Goal: Task Accomplishment & Management: Complete application form

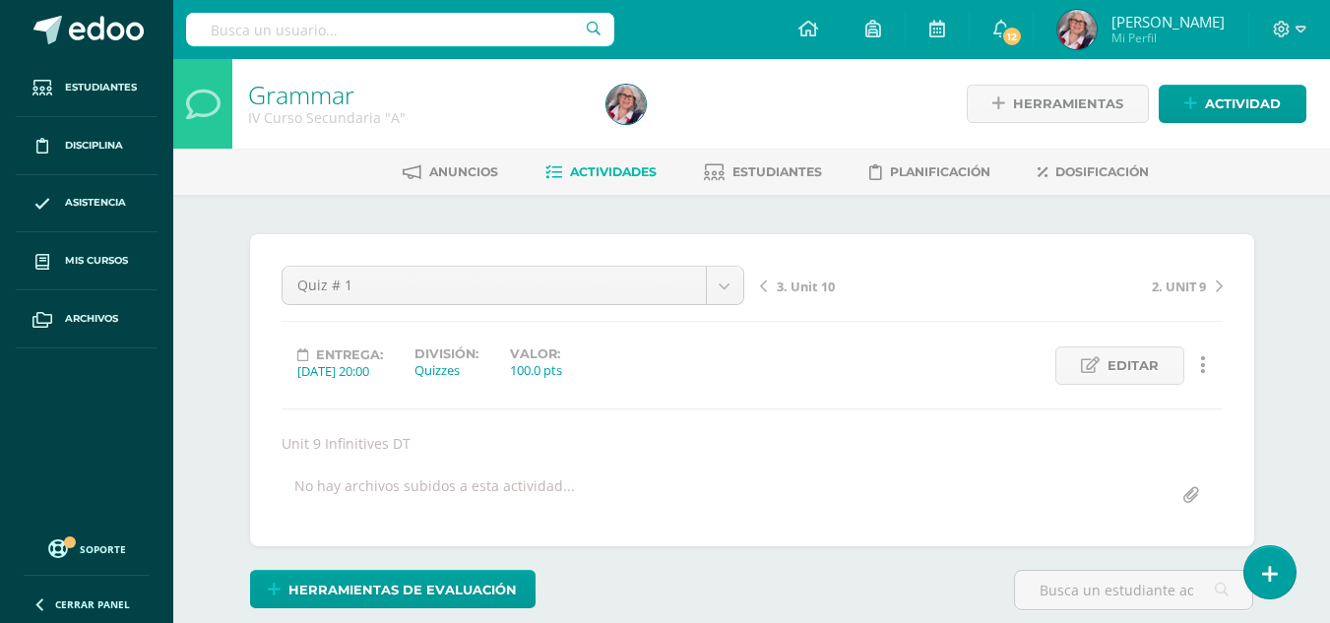
click at [610, 167] on span "Actividades" at bounding box center [613, 171] width 87 height 15
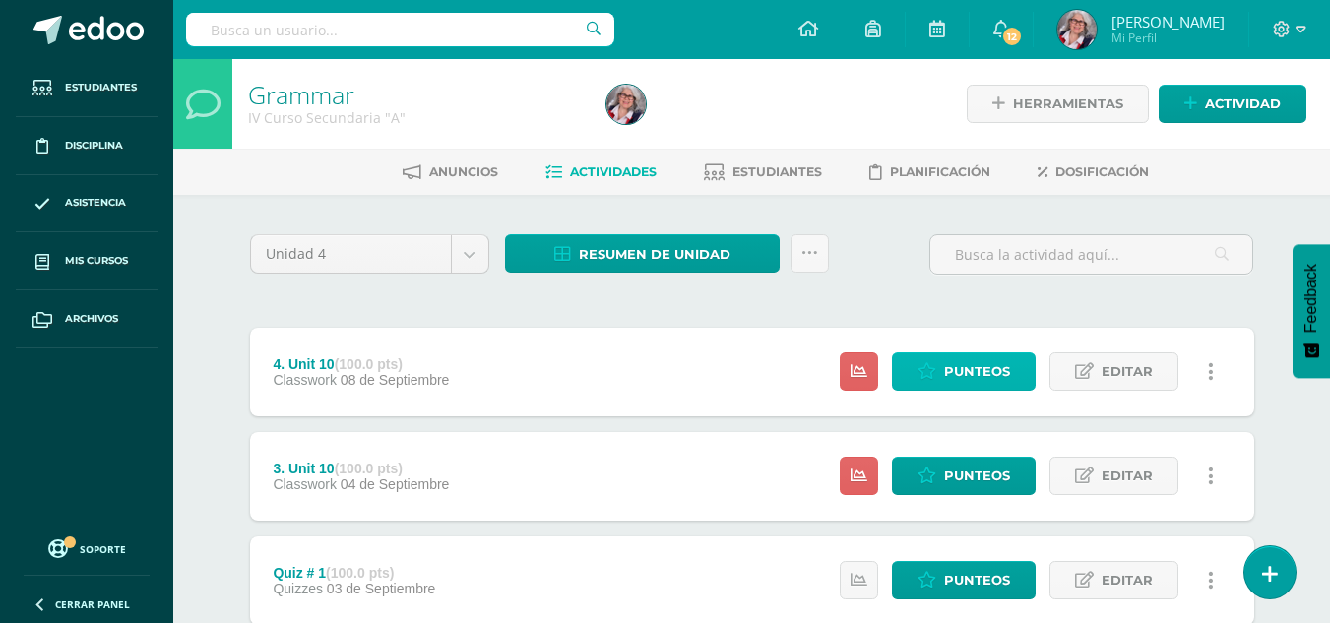
click at [1008, 365] on span "Punteos" at bounding box center [977, 371] width 66 height 36
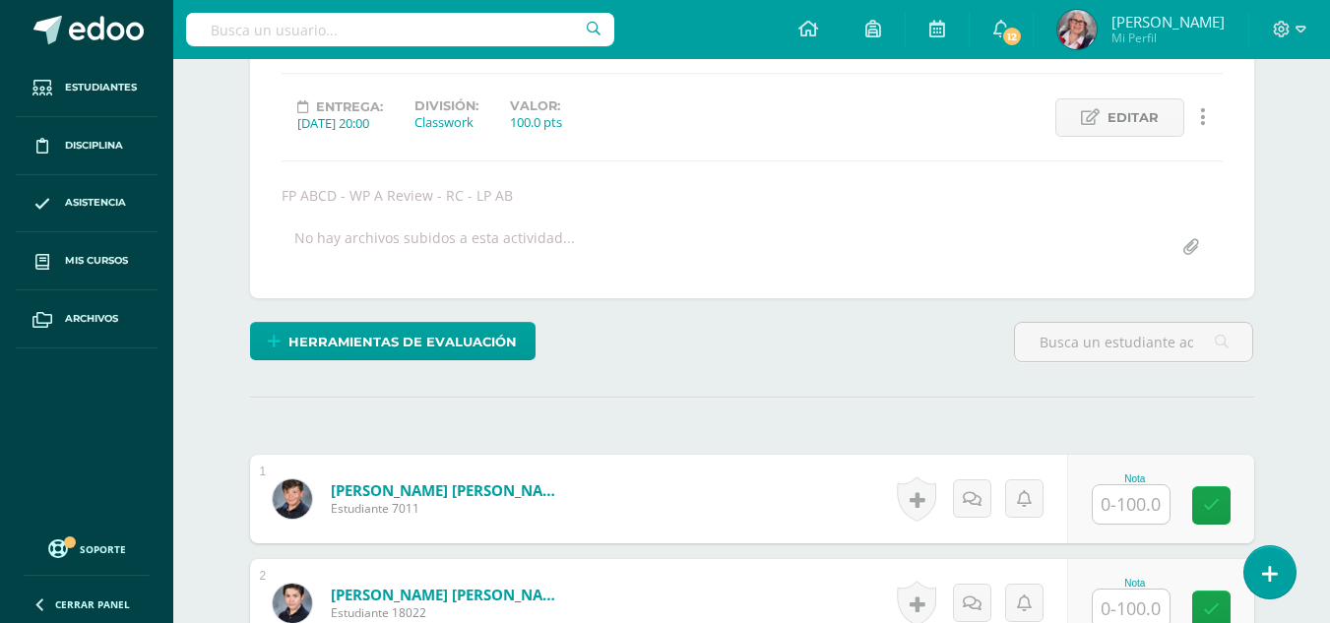
scroll to position [249, 0]
click at [1149, 501] on input "text" at bounding box center [1131, 503] width 77 height 38
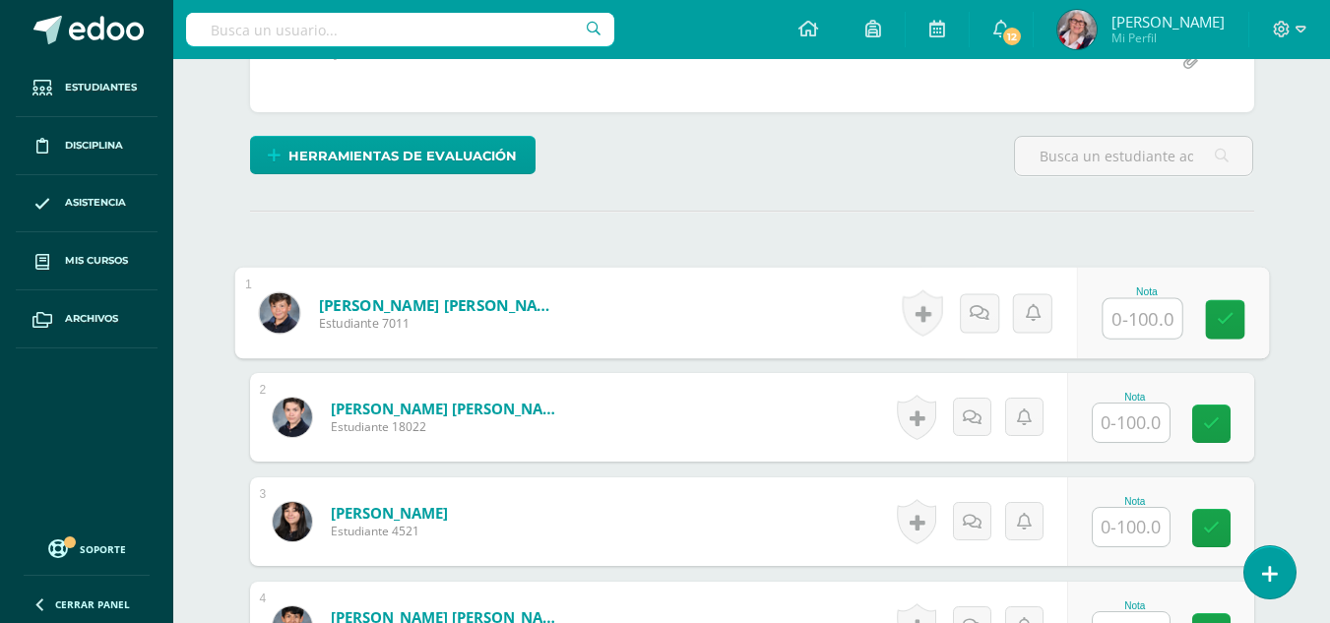
scroll to position [455, 0]
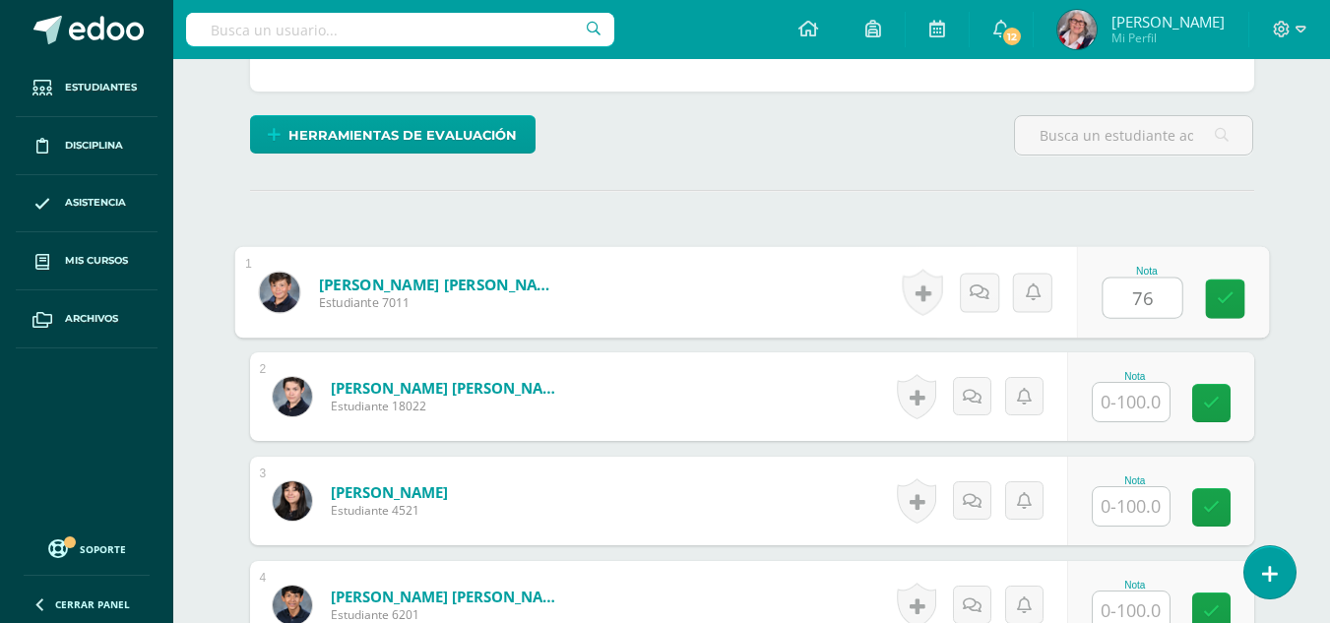
type input "76"
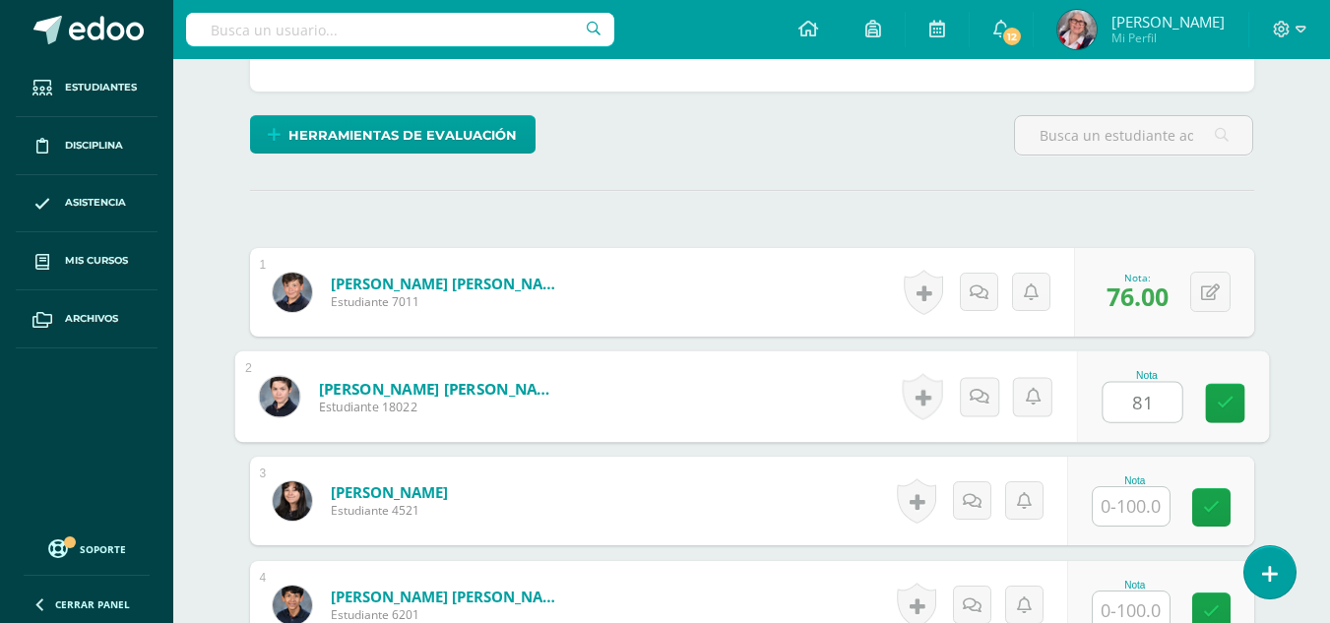
type input "81"
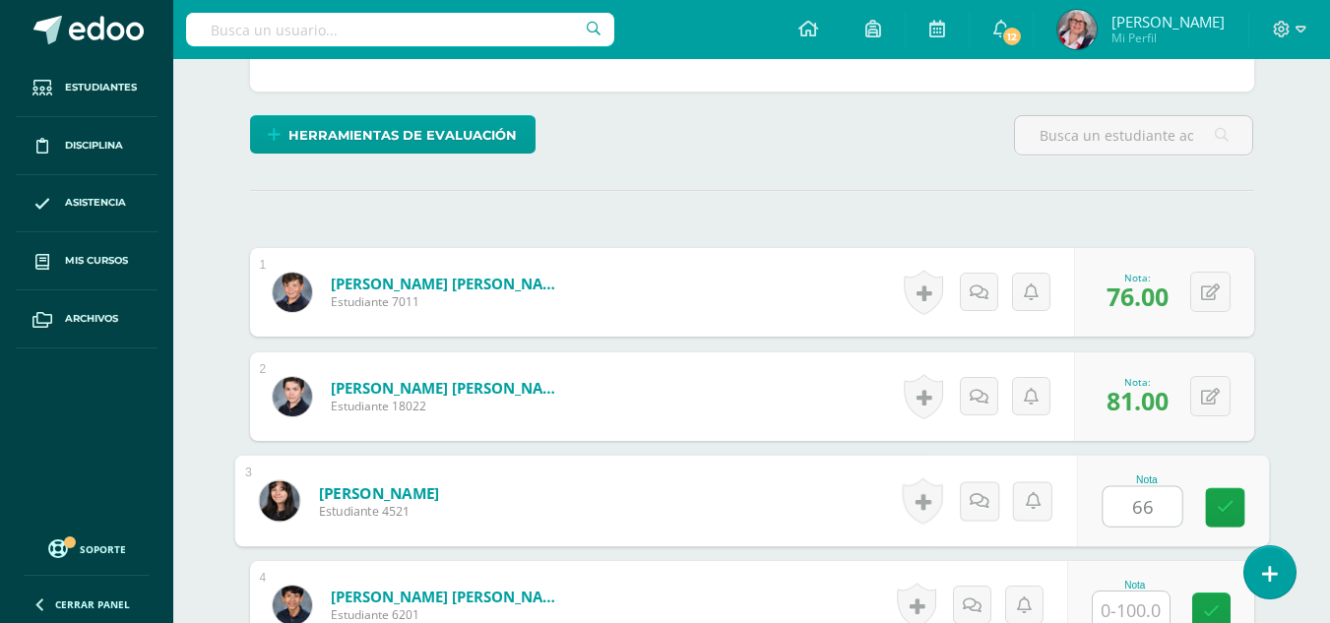
type input "66"
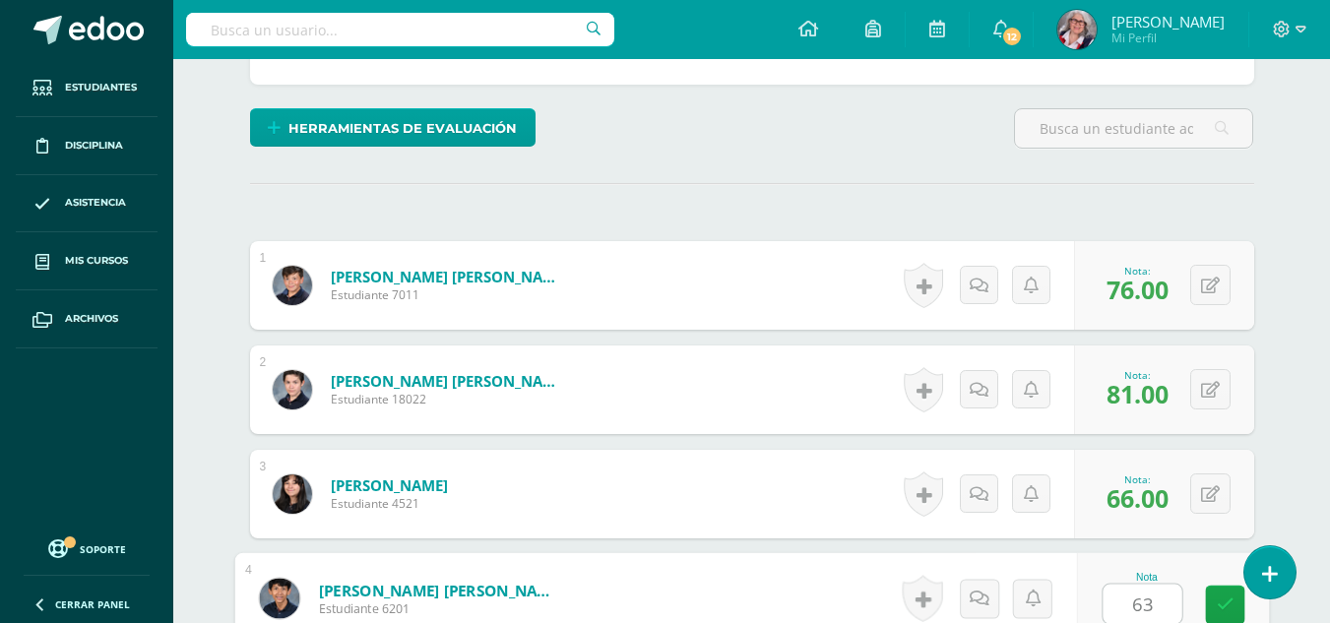
type input "63"
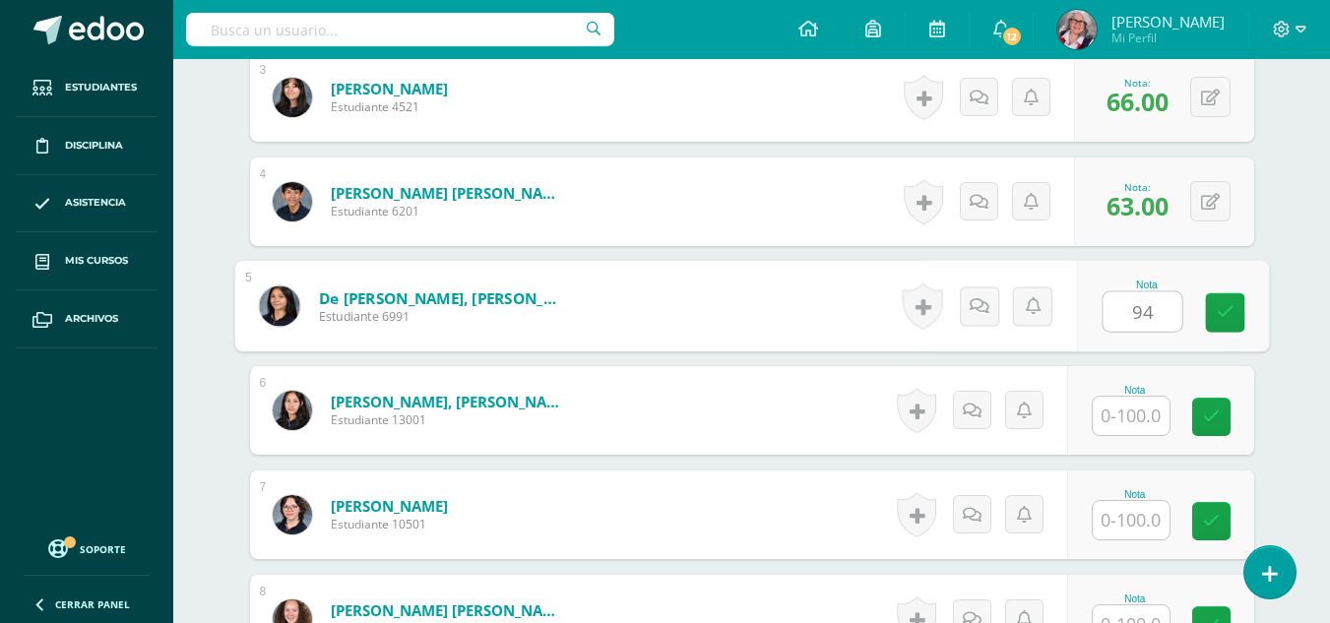
type input "94"
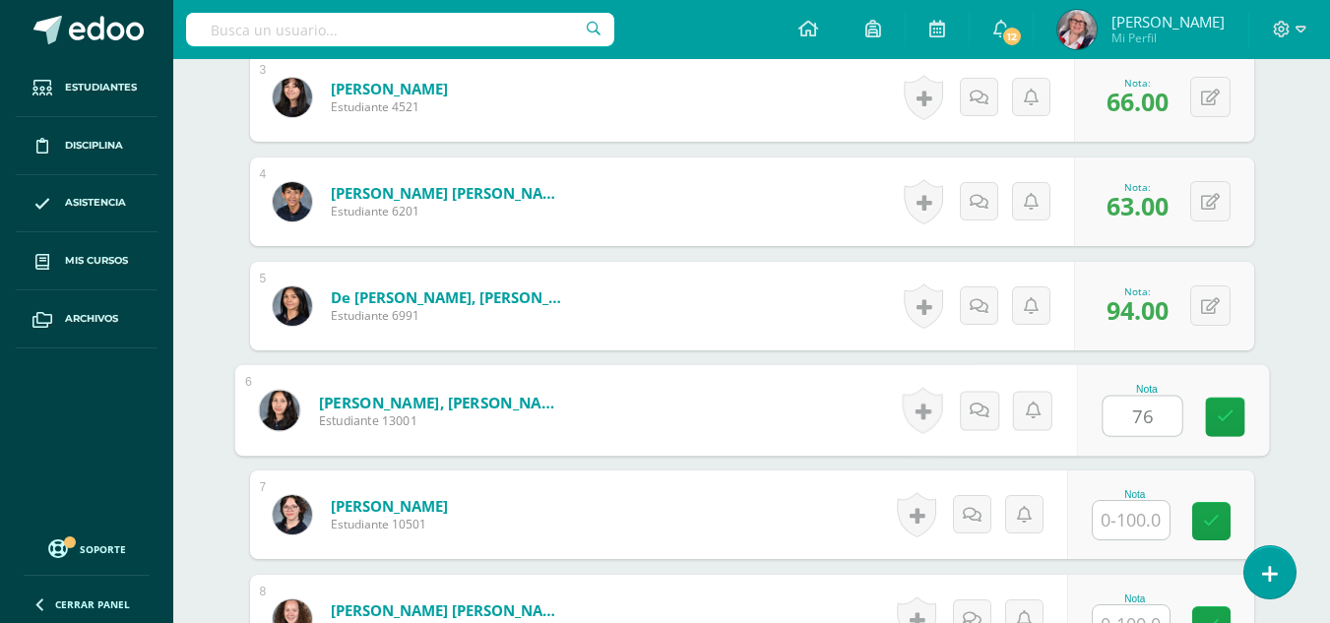
type input "76"
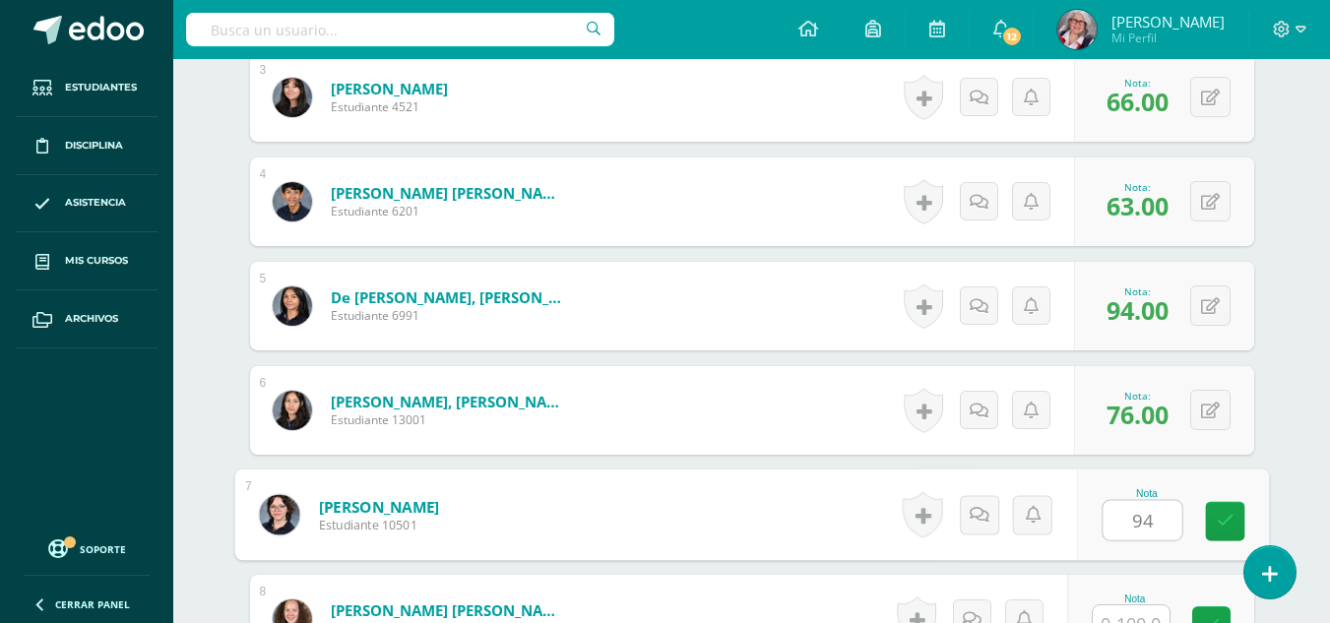
type input "94"
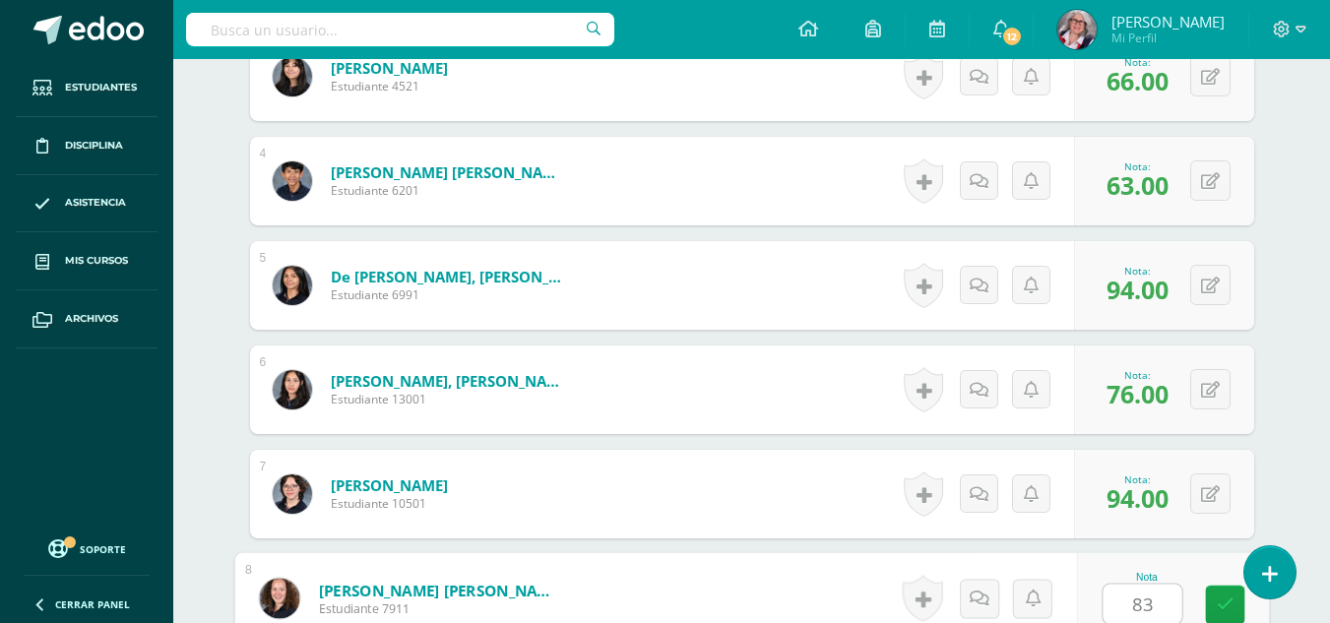
type input "83"
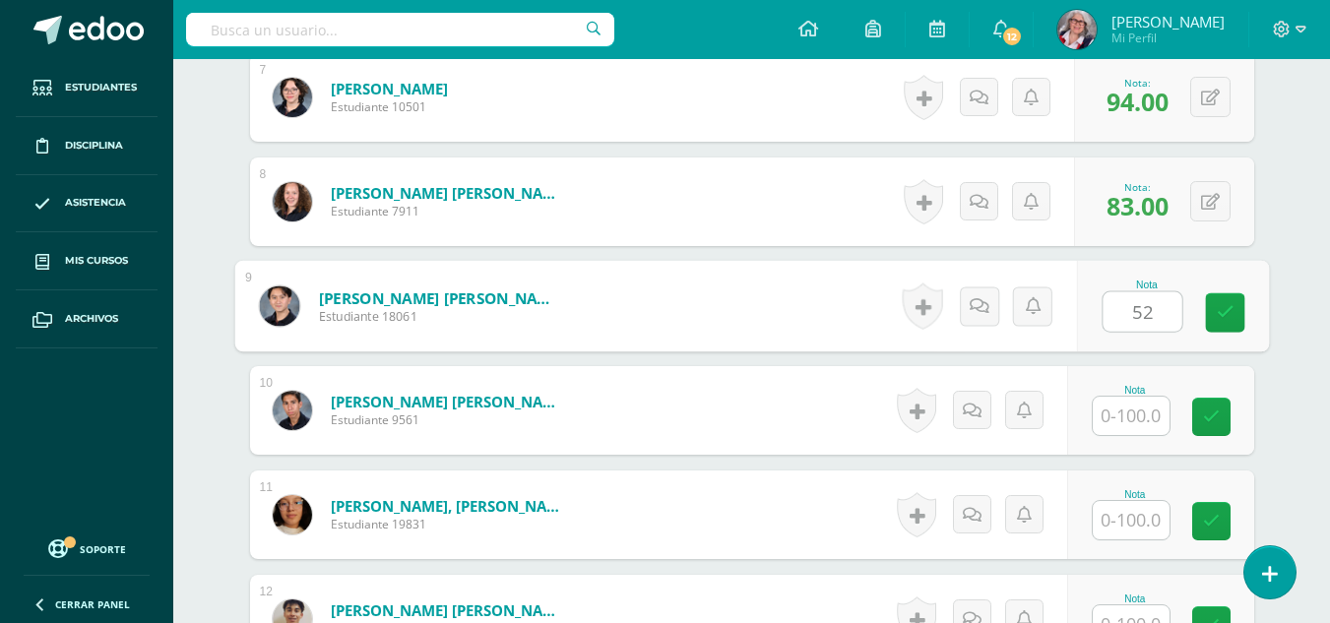
type input "52"
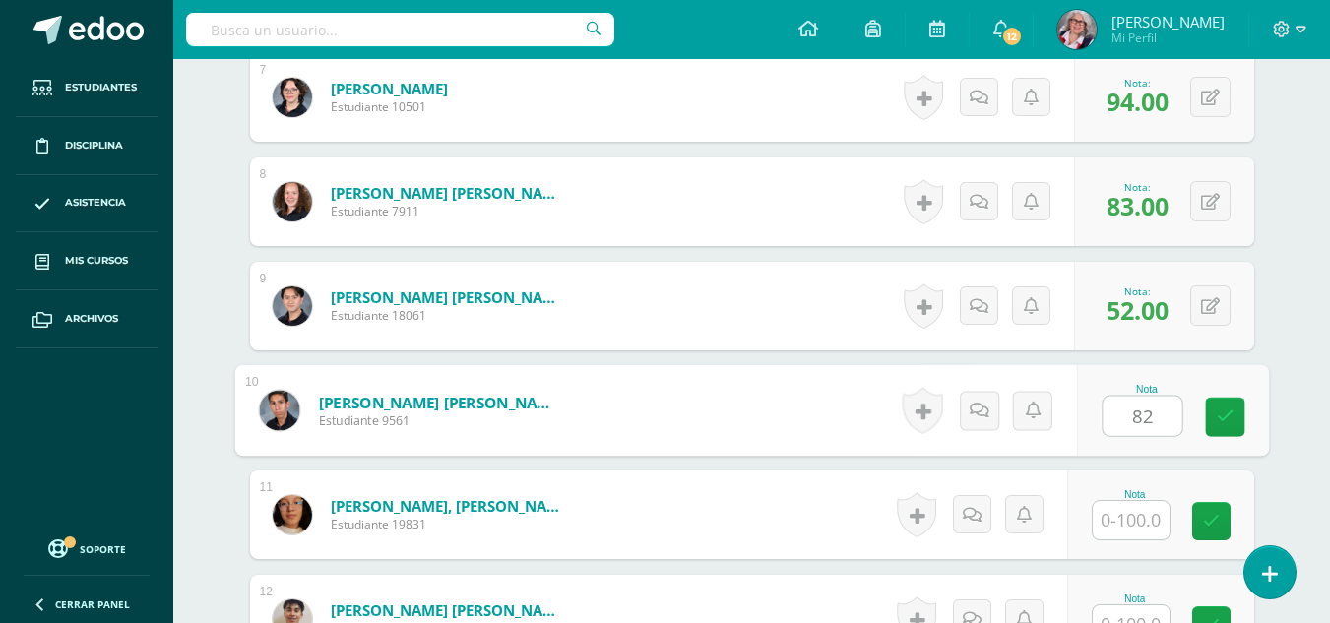
type input "82"
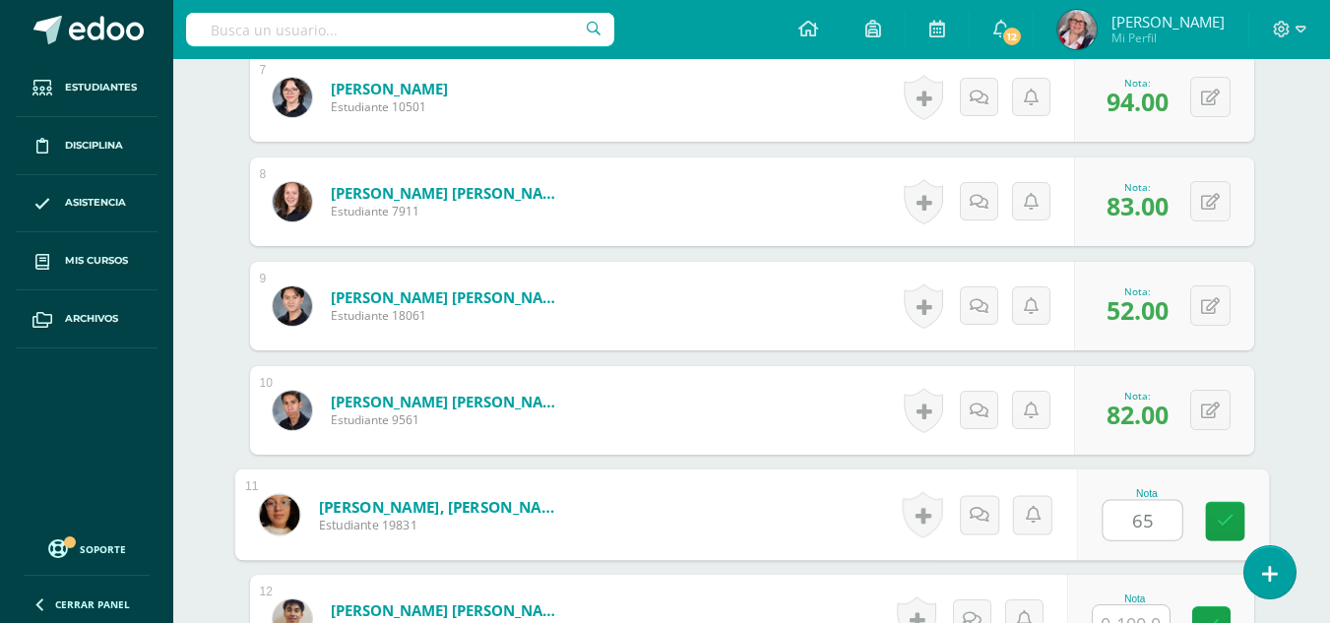
type input "65"
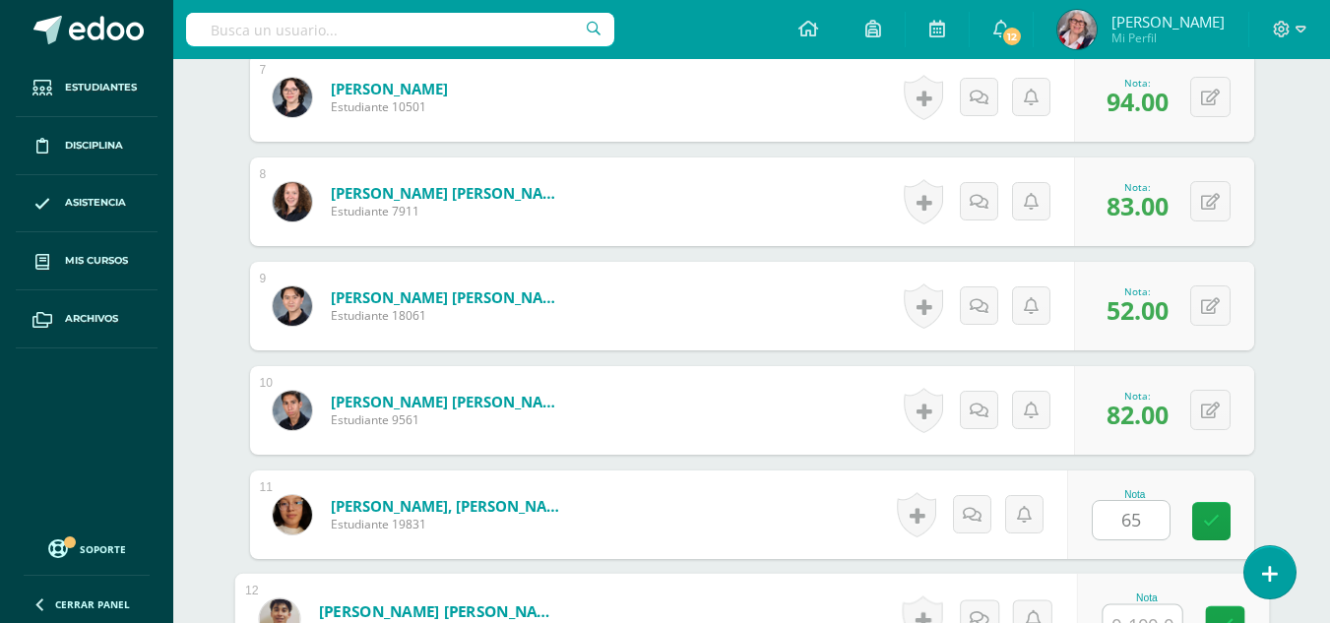
scroll to position [1296, 0]
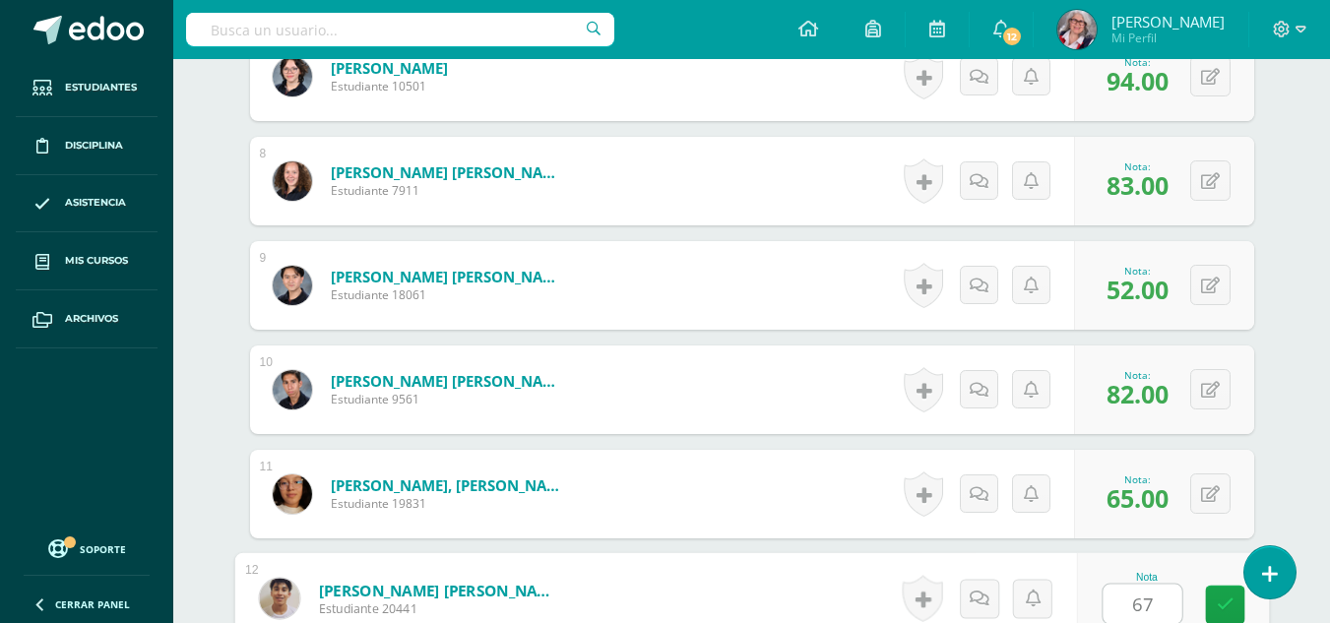
type input "67"
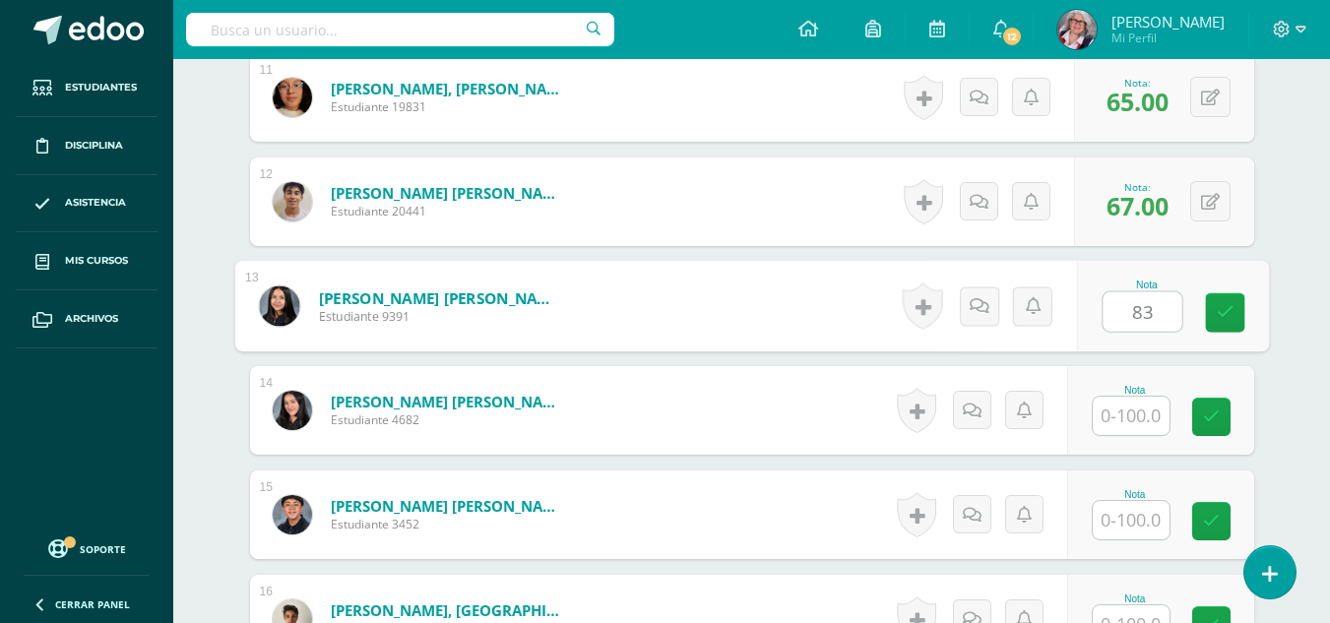
type input "83"
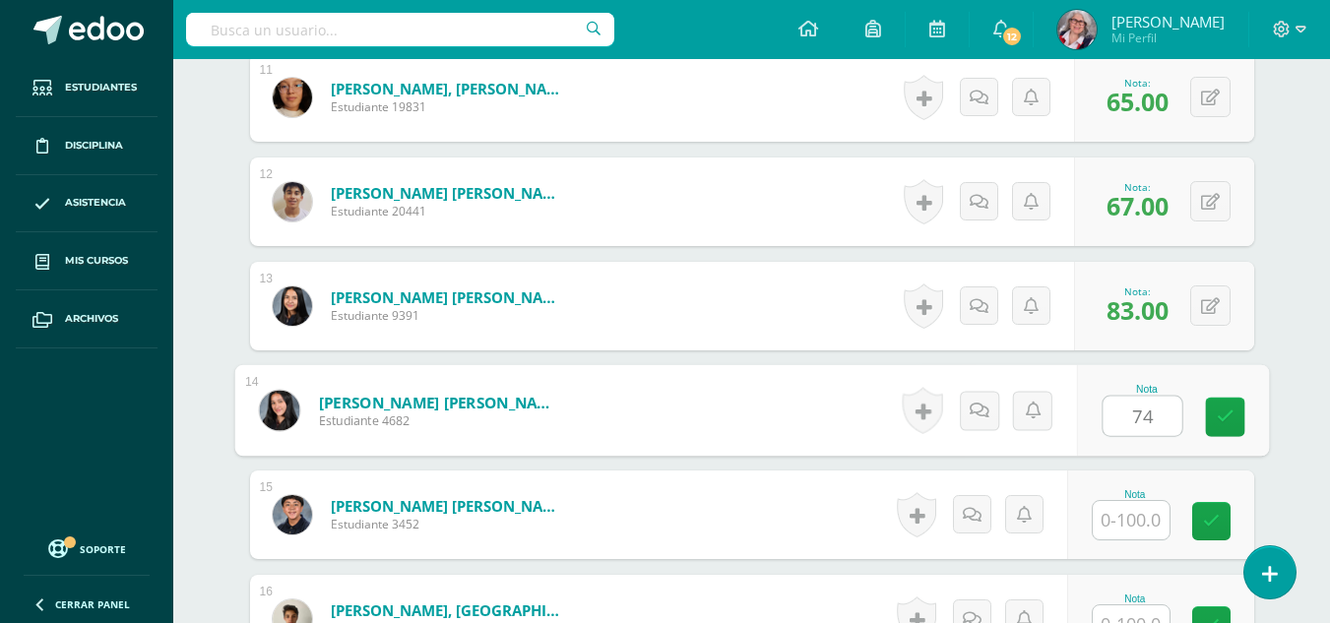
type input "74"
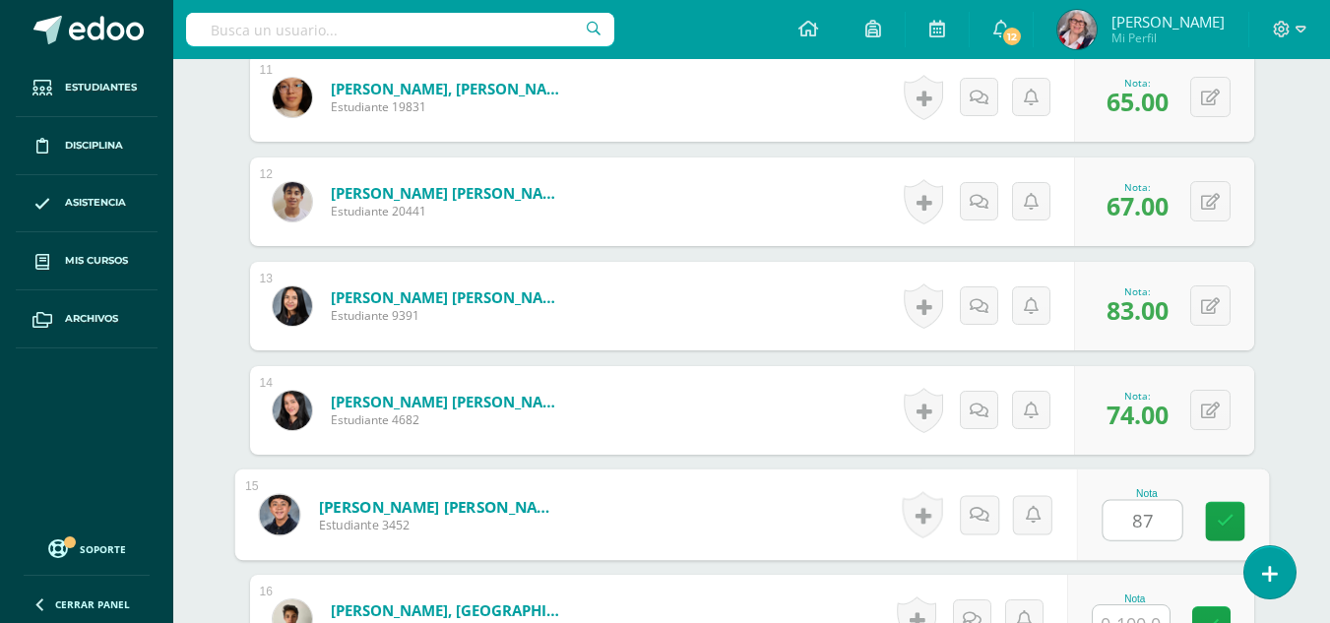
type input "87"
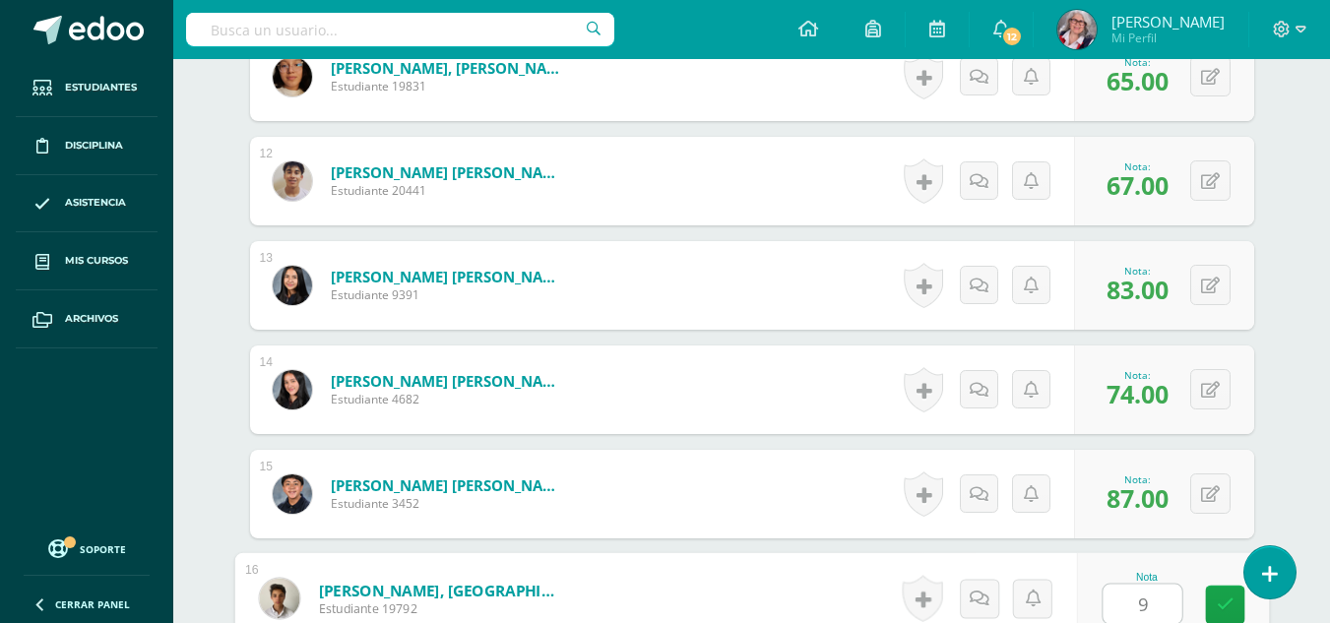
type input "91"
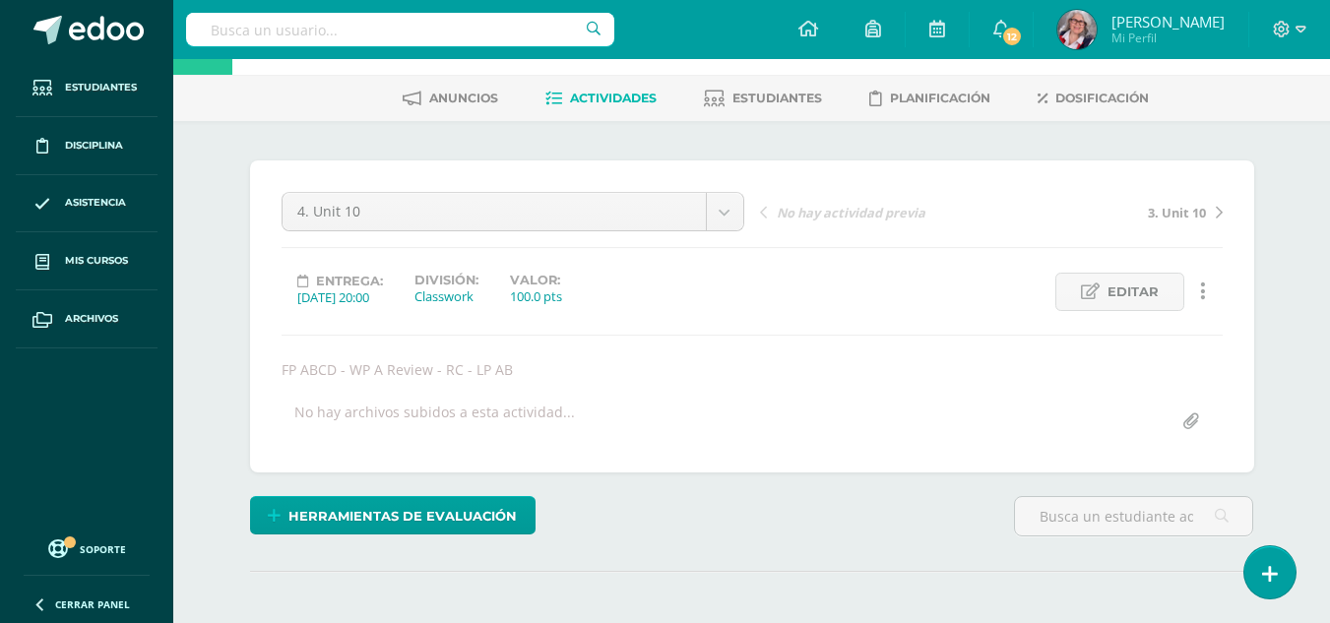
scroll to position [0, 0]
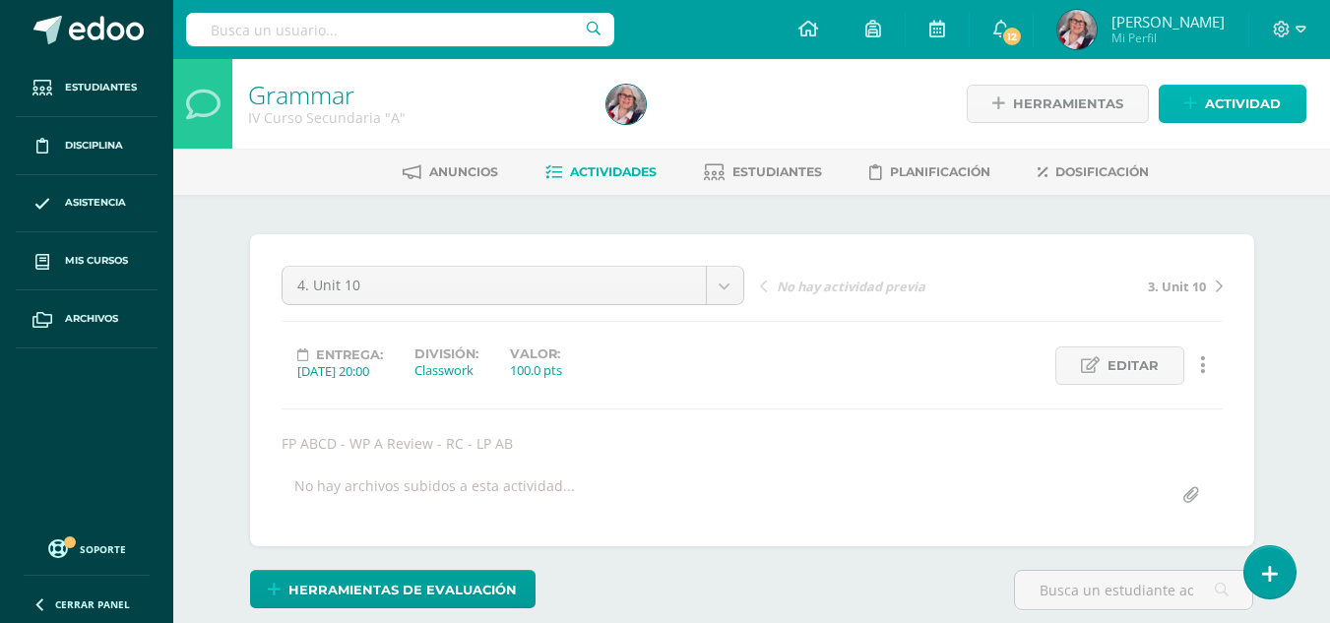
click at [1233, 108] on span "Actividad" at bounding box center [1243, 104] width 76 height 36
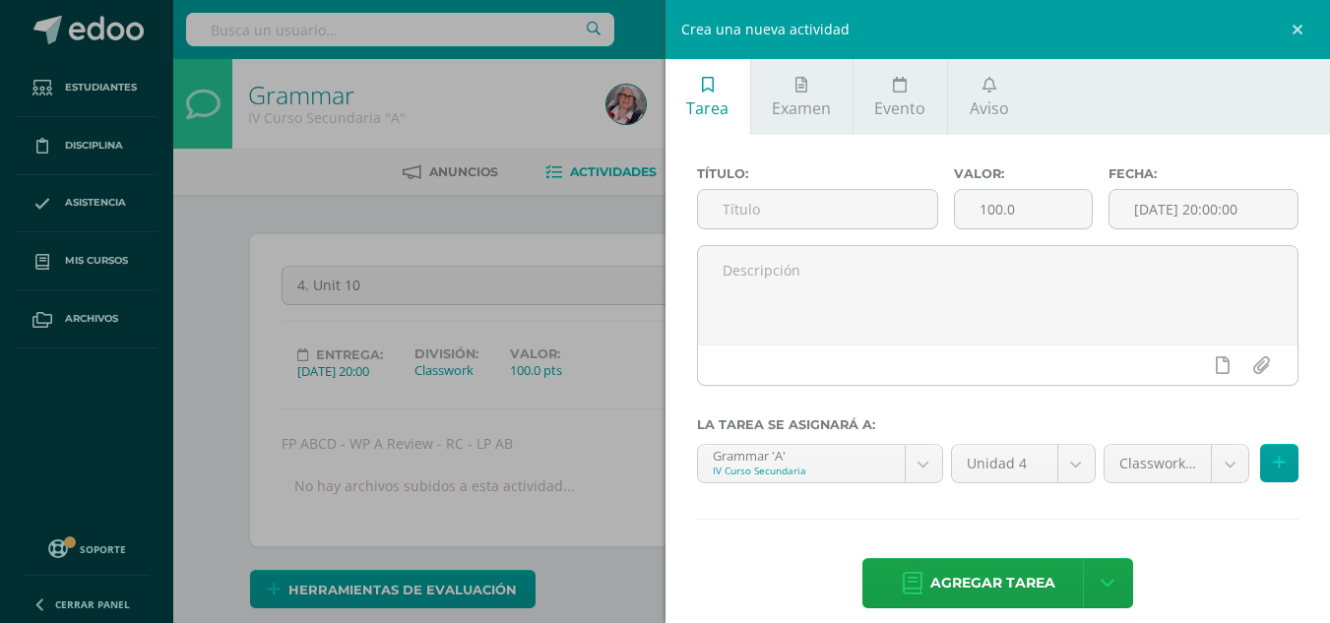
click at [519, 199] on div "Crea una nueva actividad Tarea Examen Evento Aviso Título: Valor: 100.0 Fecha: …" at bounding box center [665, 311] width 1330 height 623
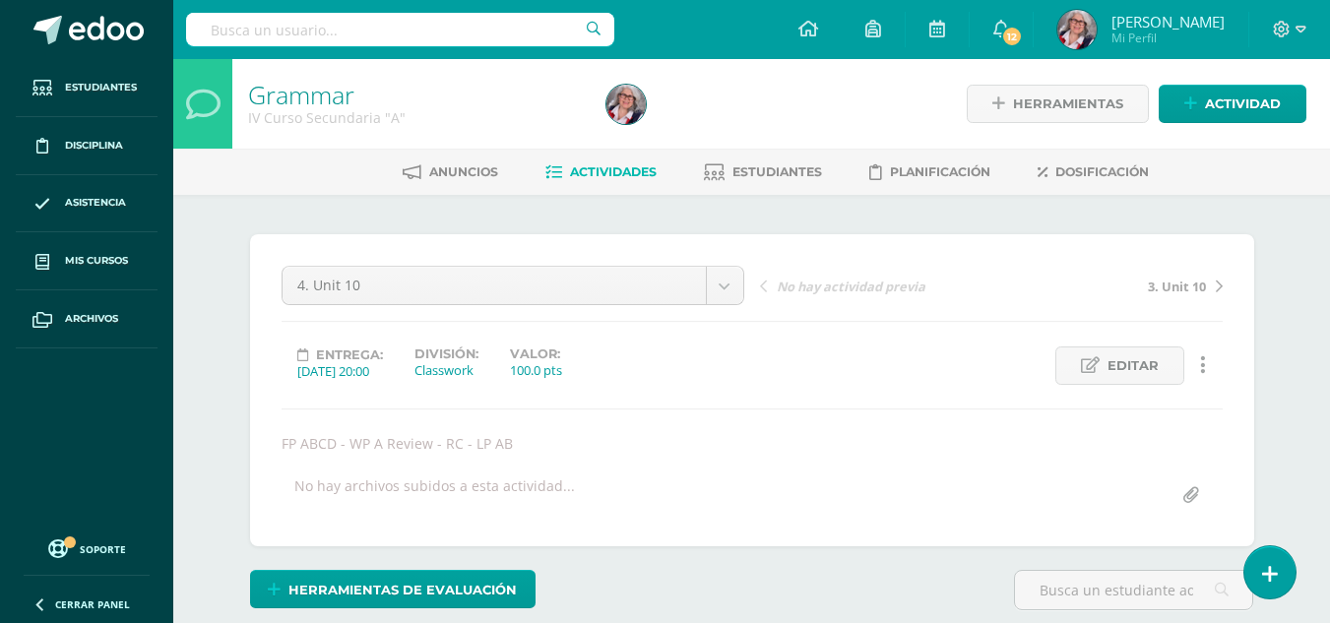
click at [642, 174] on span "Actividades" at bounding box center [613, 171] width 87 height 15
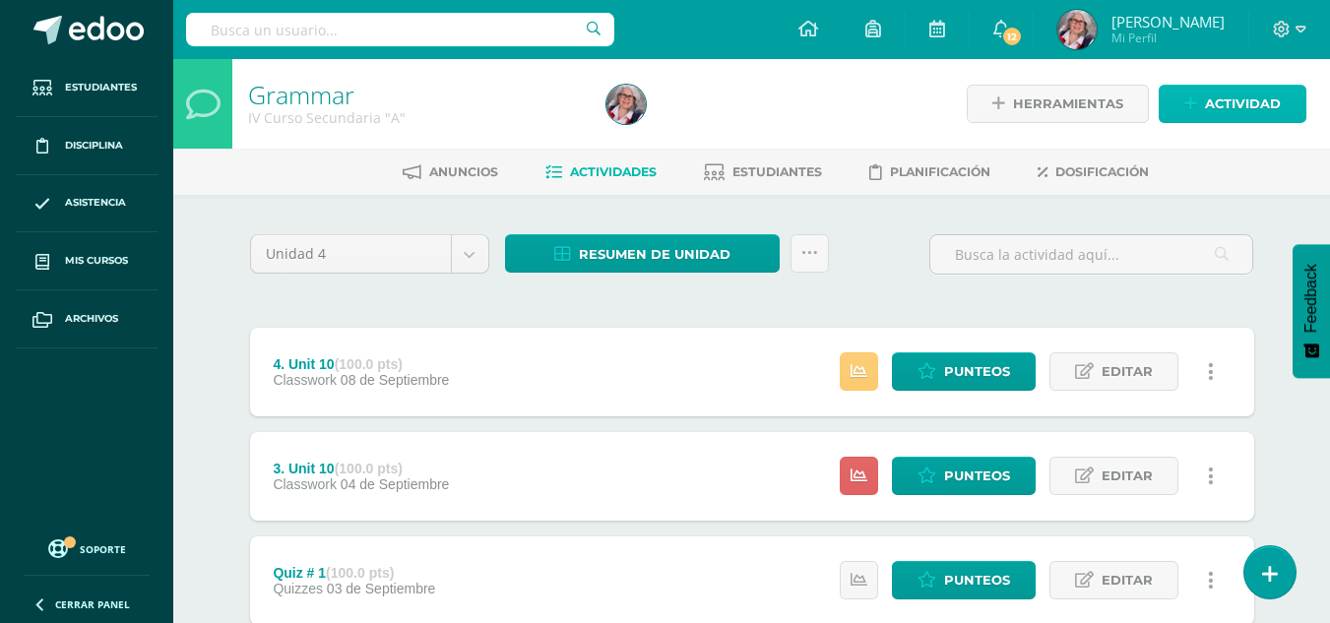
click at [1227, 100] on span "Actividad" at bounding box center [1243, 104] width 76 height 36
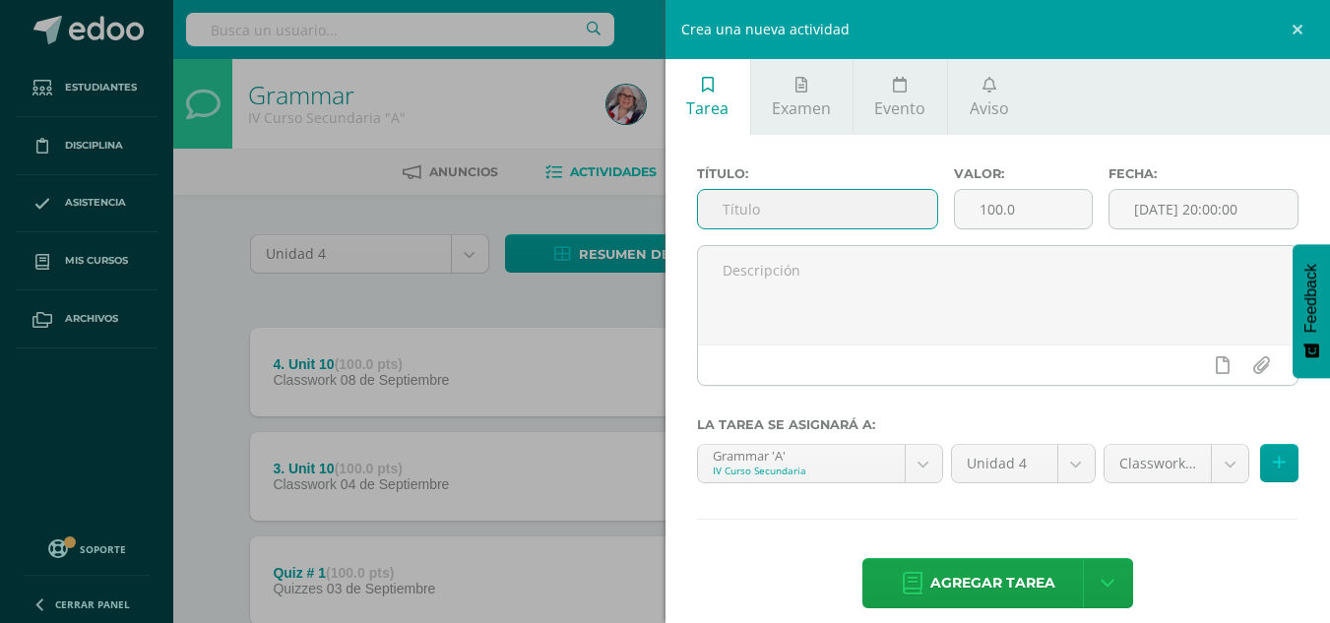
click at [841, 193] on input "text" at bounding box center [817, 209] width 239 height 38
type input "q"
click at [850, 116] on link "Examen" at bounding box center [801, 97] width 101 height 76
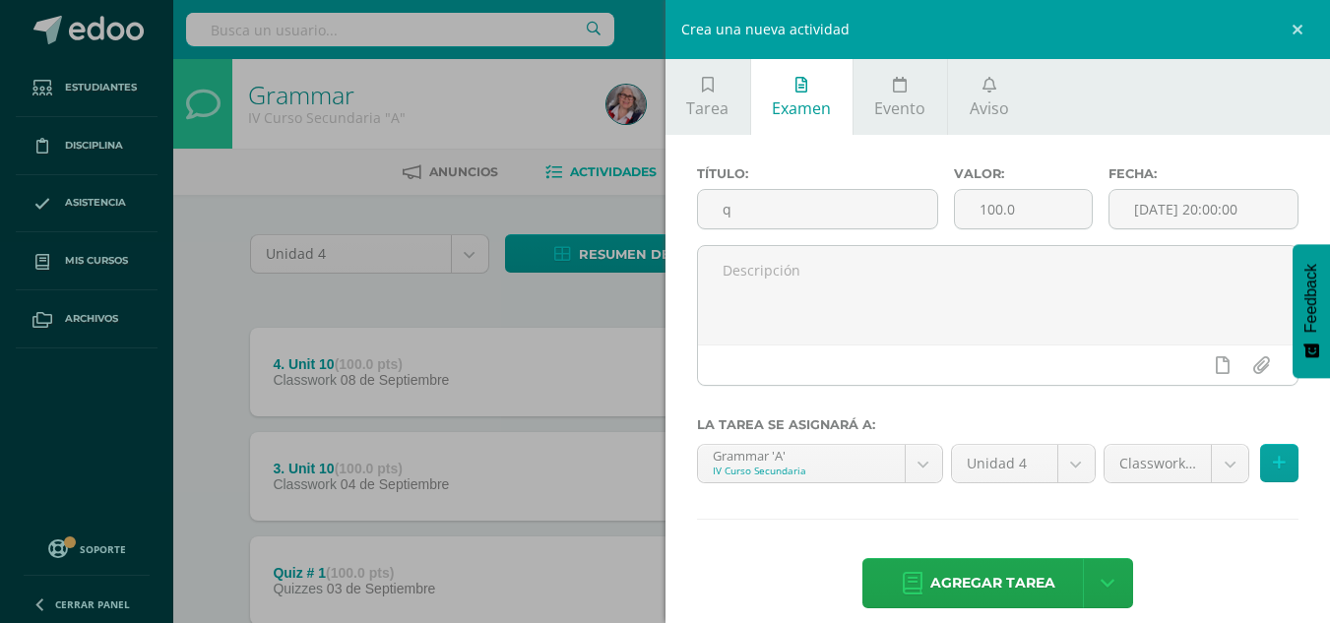
scroll to position [21, 0]
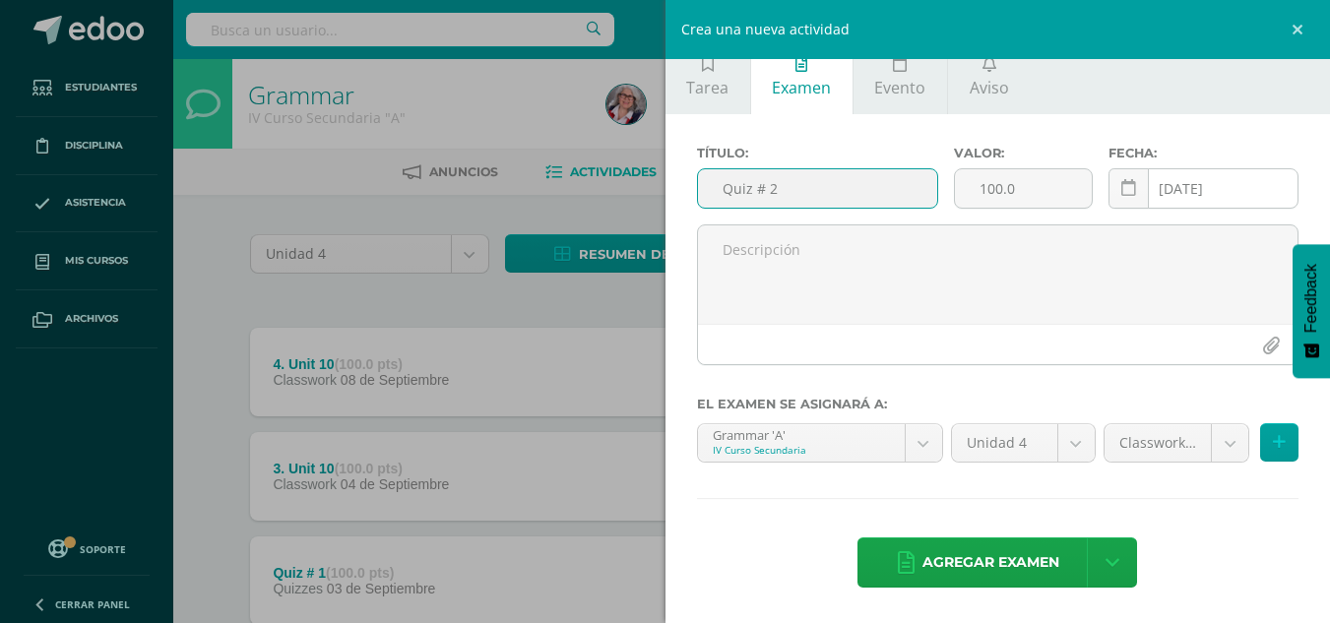
type input "Quiz # 2"
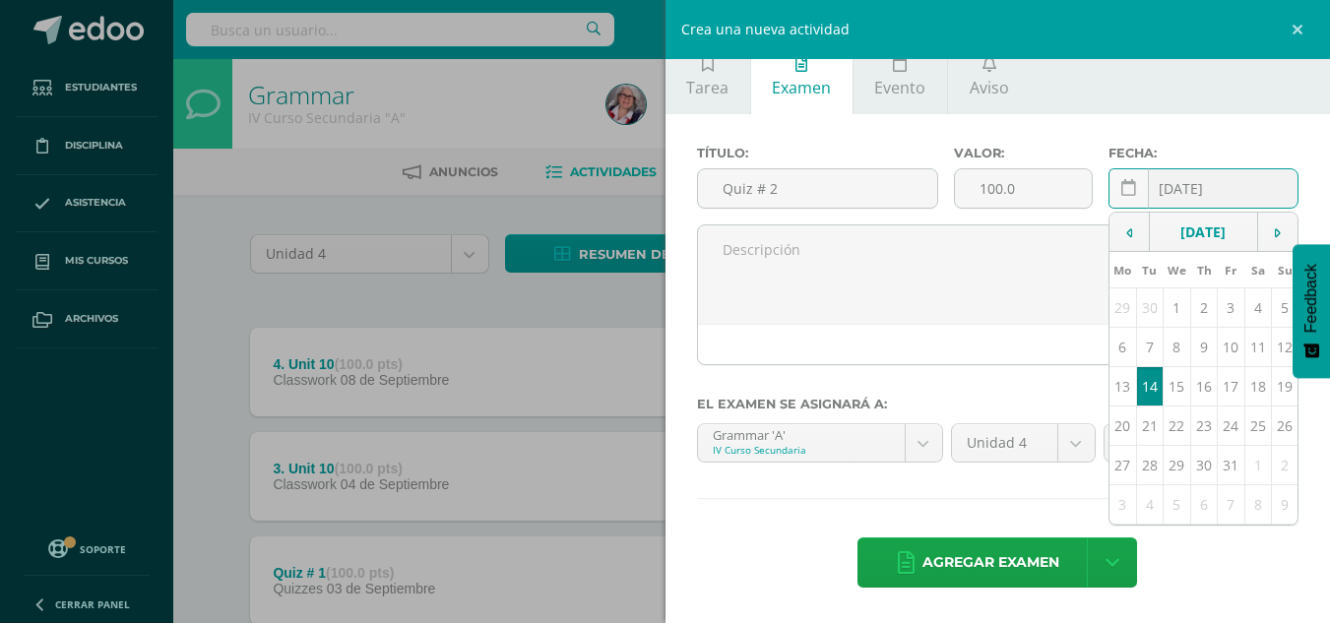
click at [1191, 180] on input "[DATE]" at bounding box center [1203, 188] width 188 height 38
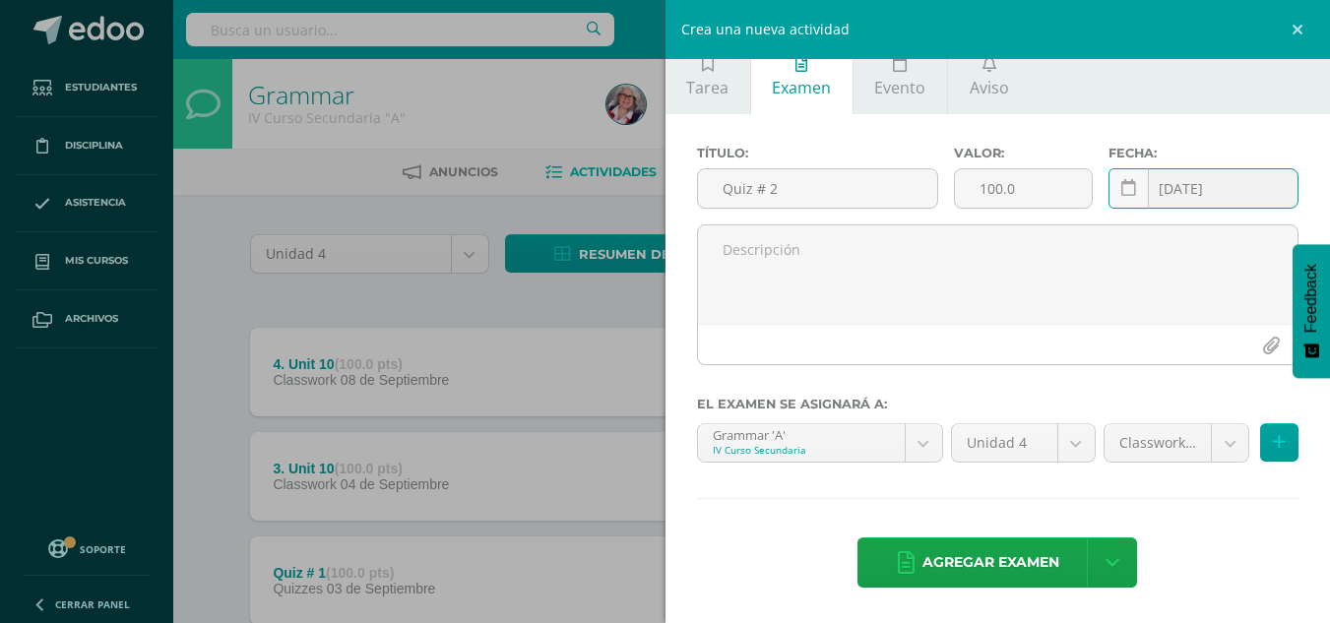
click at [1173, 199] on input "[DATE]" at bounding box center [1203, 188] width 188 height 38
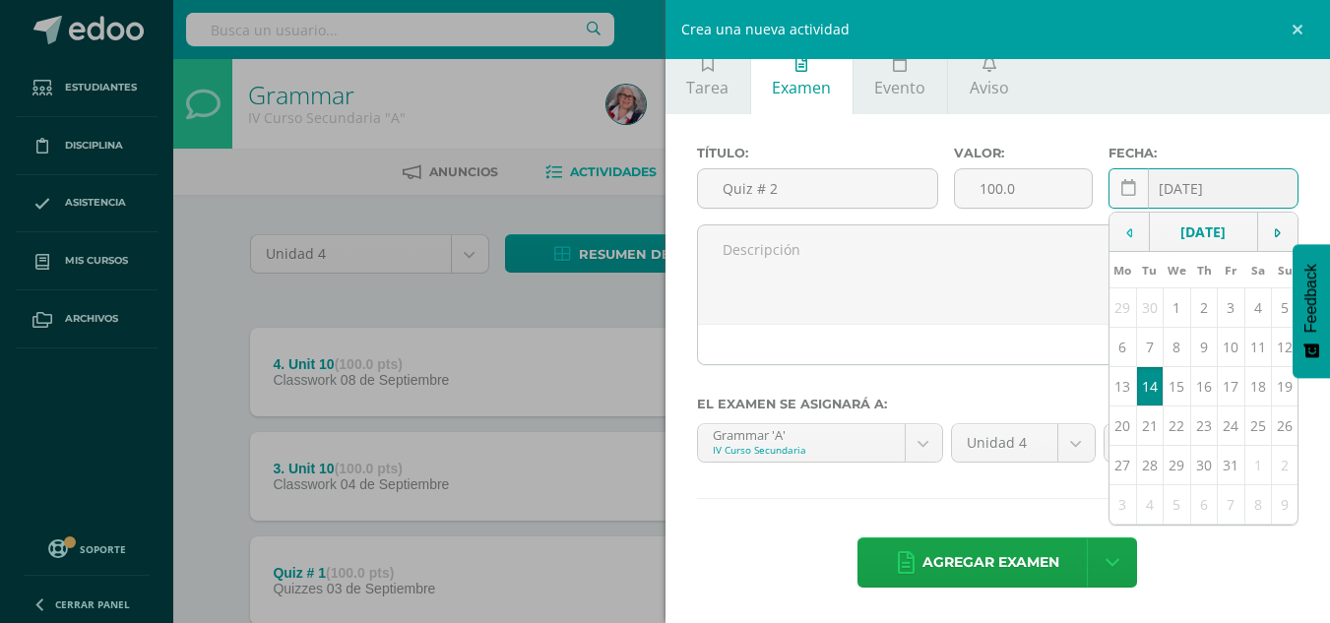
click at [1121, 245] on td at bounding box center [1129, 232] width 40 height 39
click at [1143, 367] on td "9" at bounding box center [1149, 347] width 27 height 39
type input "[DATE]"
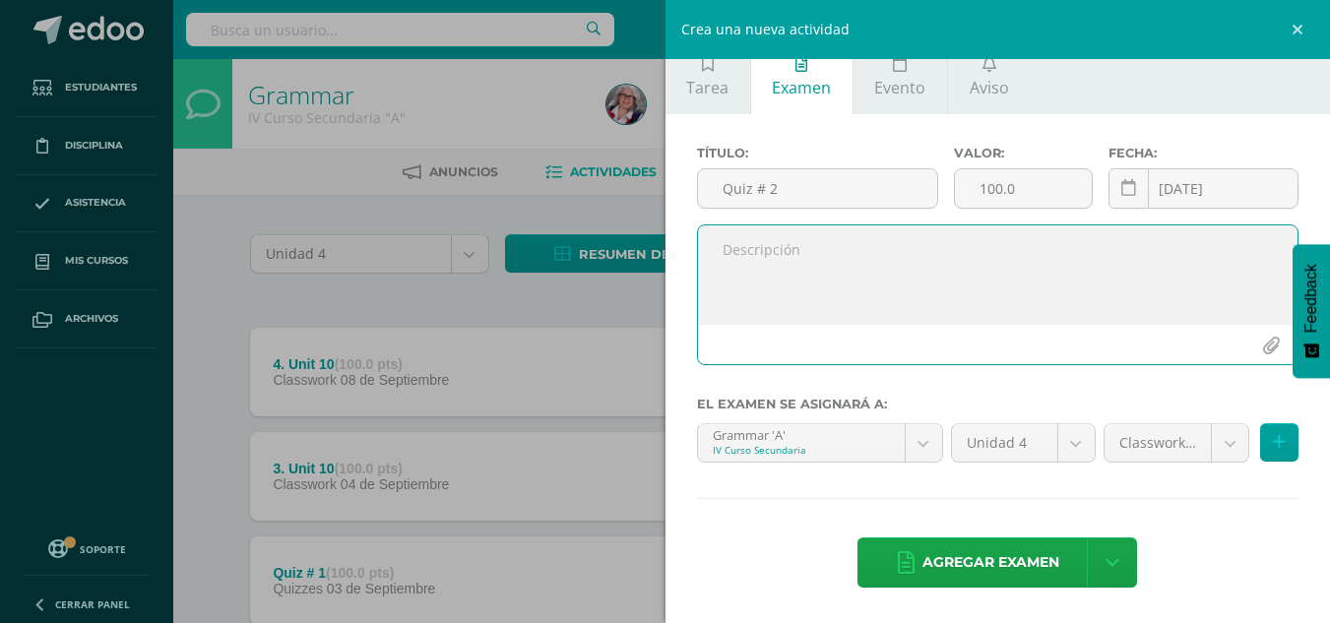
click at [784, 256] on textarea at bounding box center [998, 274] width 600 height 98
type textarea "Unit 10 Count and Non-count [PERSON_NAME] DT"
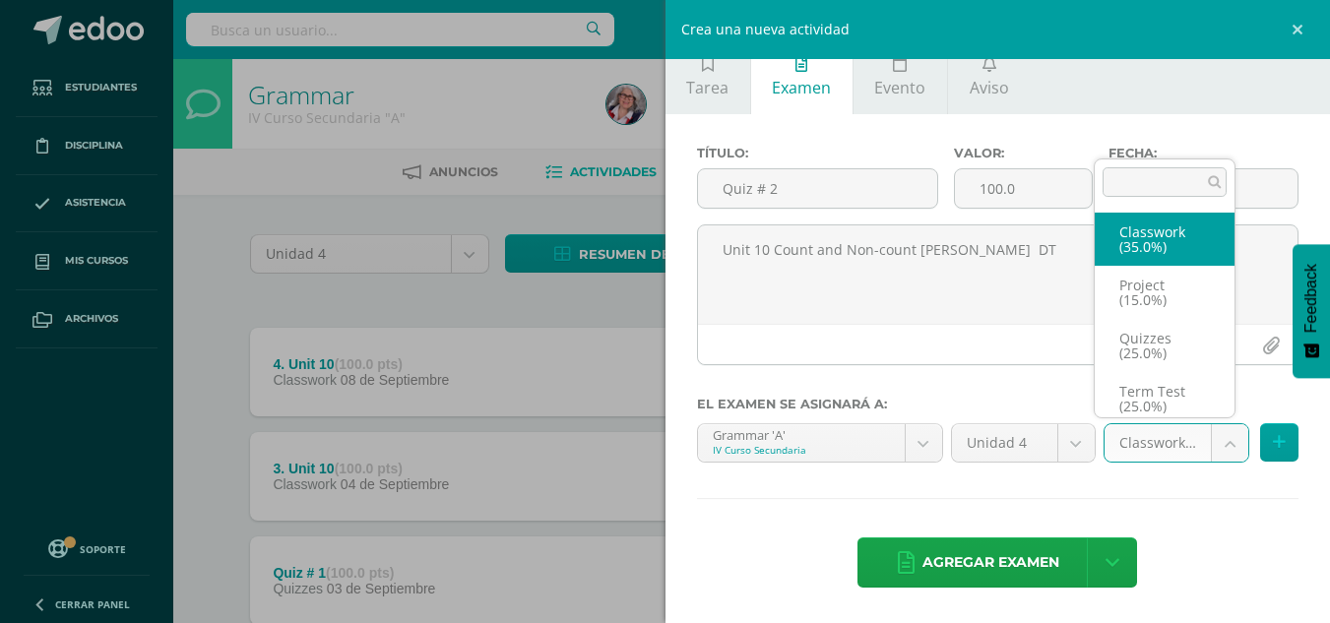
click at [1222, 441] on body "Estudiantes Disciplina Asistencia Mis cursos Archivos Soporte Ayuda Reportar un…" at bounding box center [665, 534] width 1330 height 1069
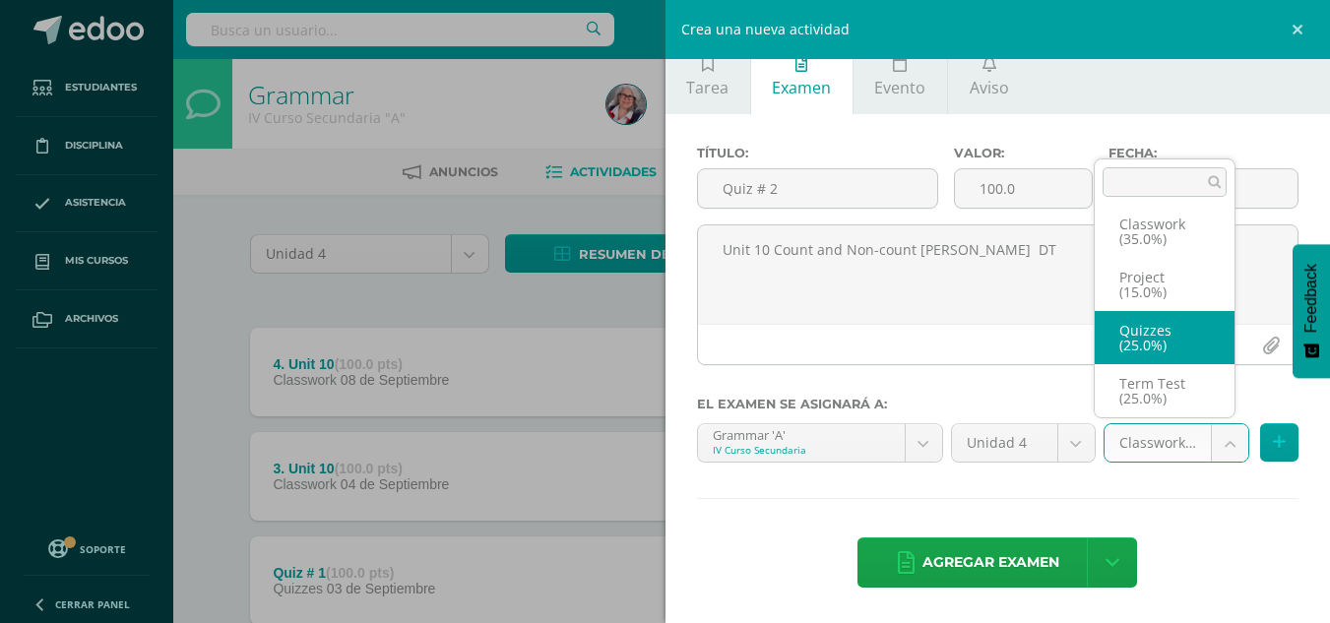
select select "236553"
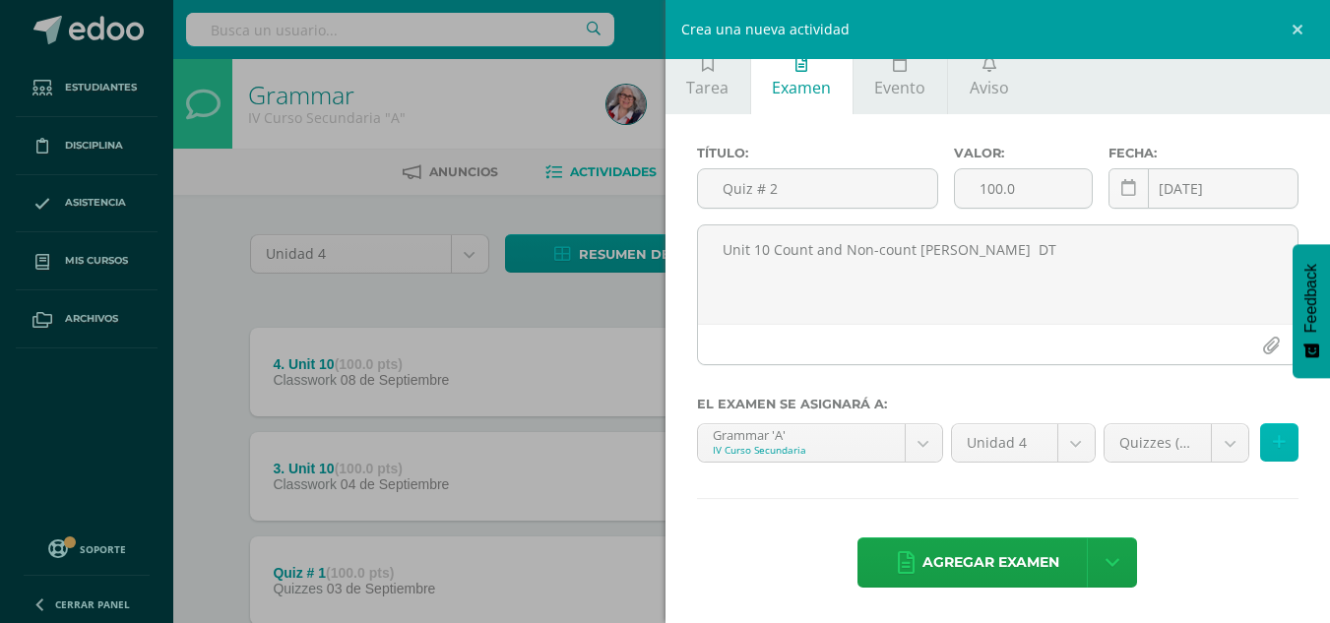
click at [1273, 437] on icon at bounding box center [1279, 442] width 13 height 17
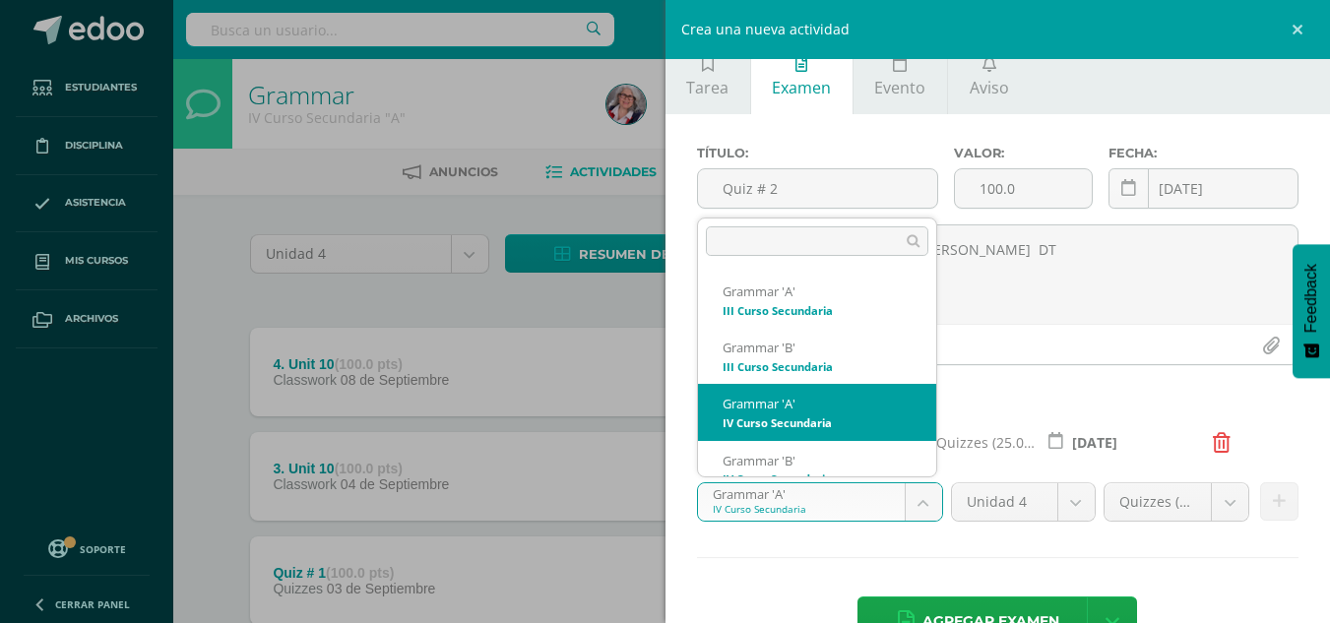
click at [907, 506] on body "Estudiantes Disciplina Asistencia Mis cursos Archivos Soporte Ayuda Reportar un…" at bounding box center [665, 534] width 1330 height 1069
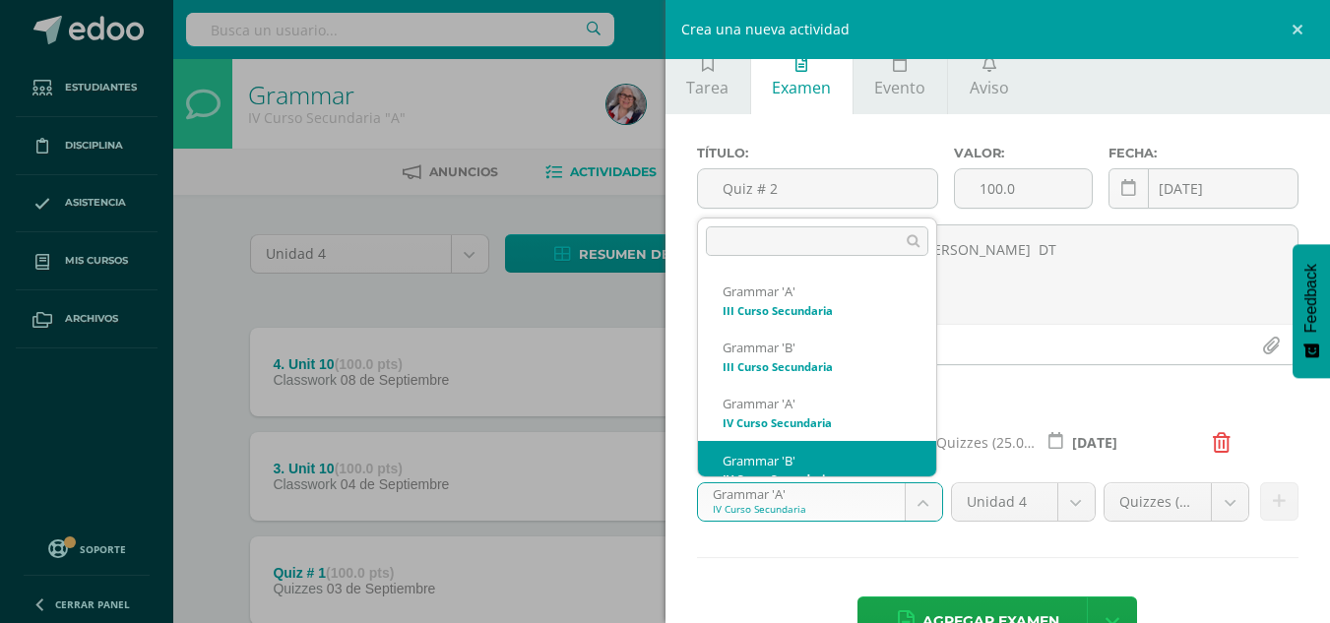
scroll to position [20, 0]
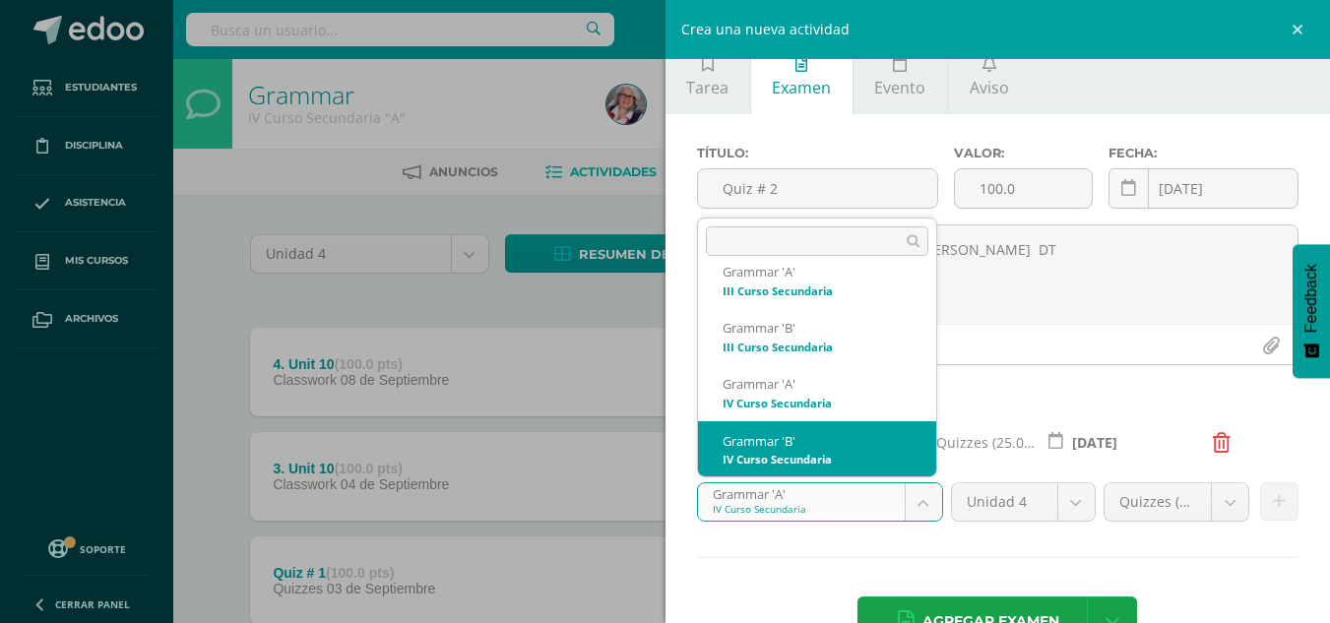
select select "208758"
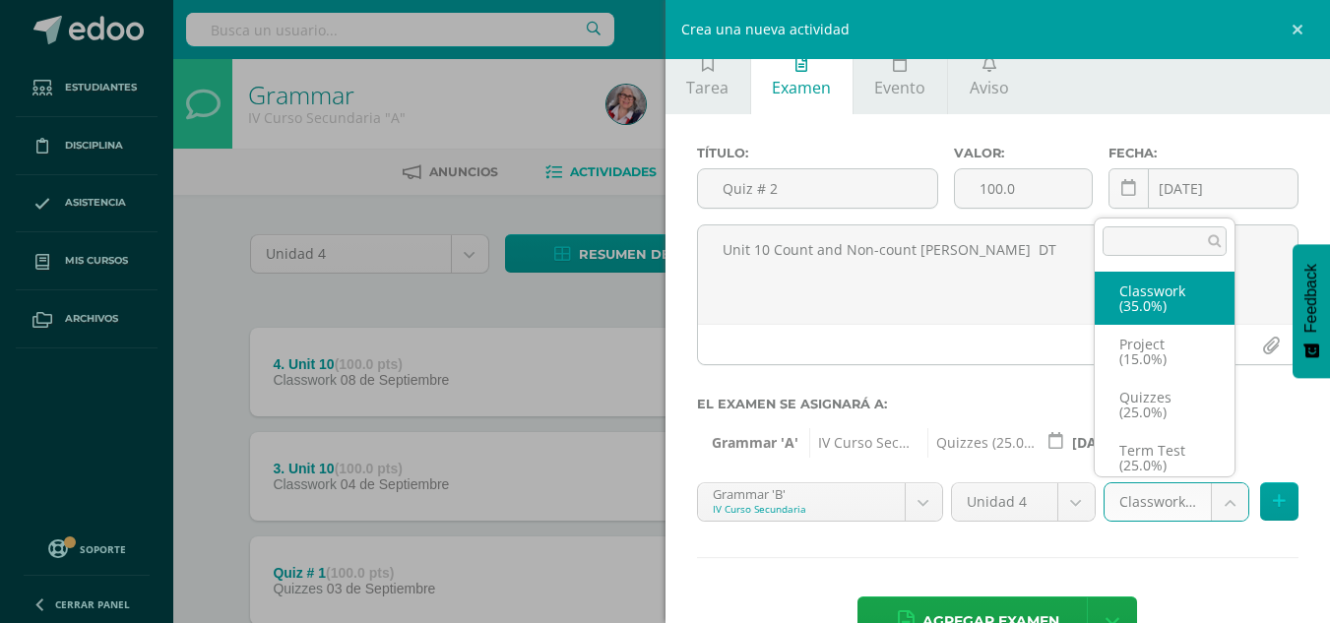
click at [1217, 499] on body "Estudiantes Disciplina Asistencia Mis cursos Archivos Soporte Ayuda Reportar un…" at bounding box center [665, 534] width 1330 height 1069
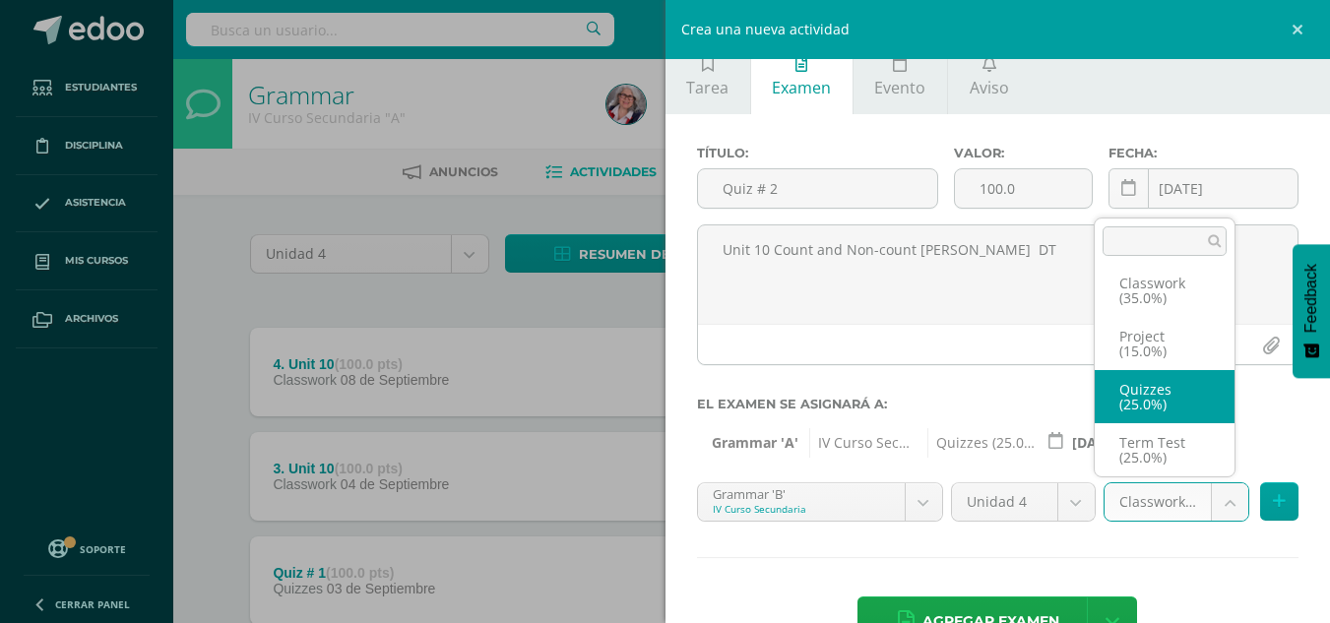
select select "236557"
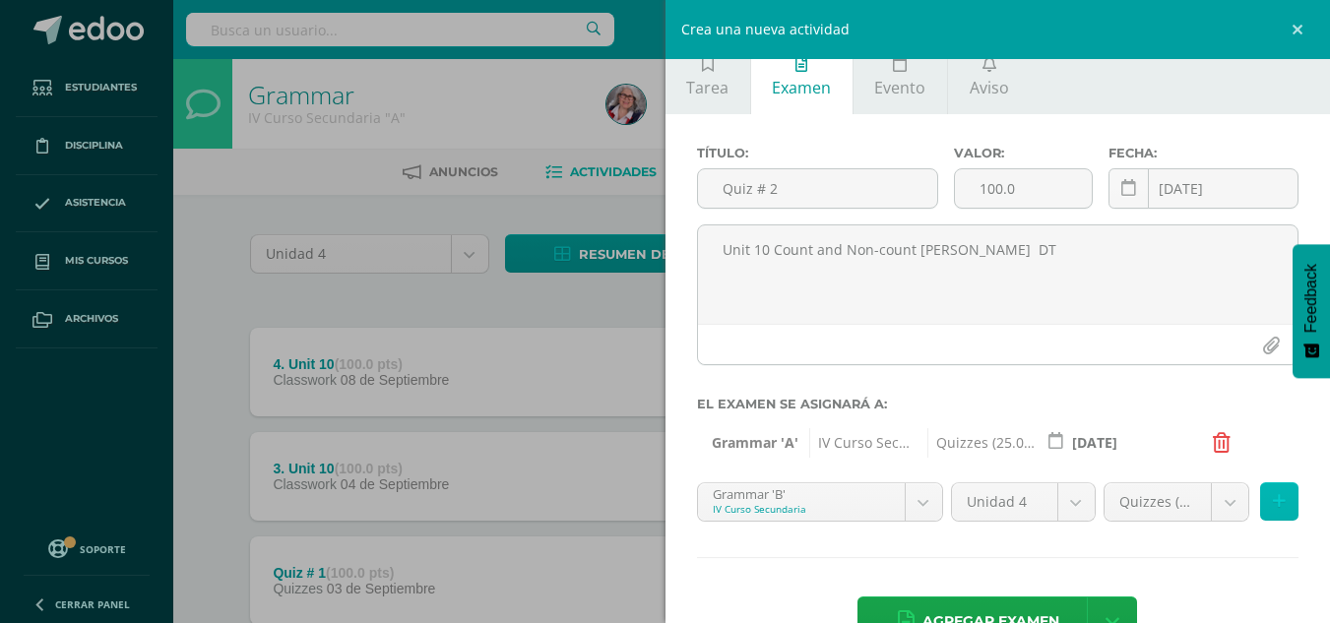
click at [1273, 495] on icon at bounding box center [1279, 501] width 13 height 17
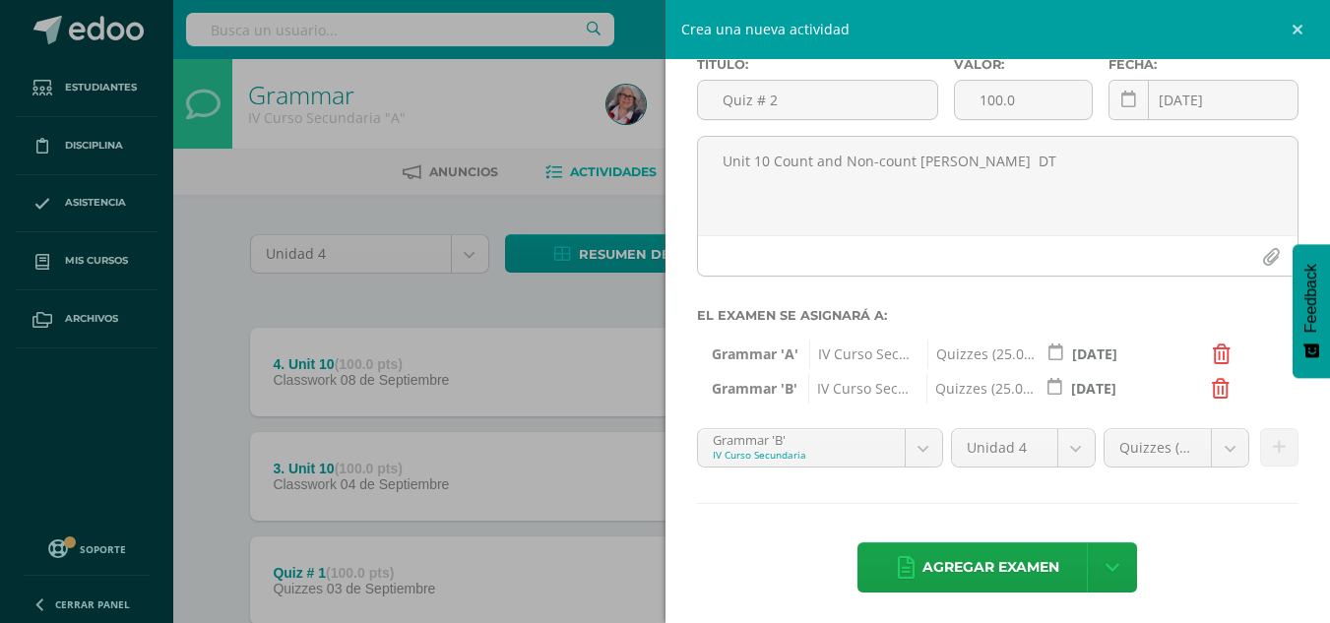
scroll to position [114, 0]
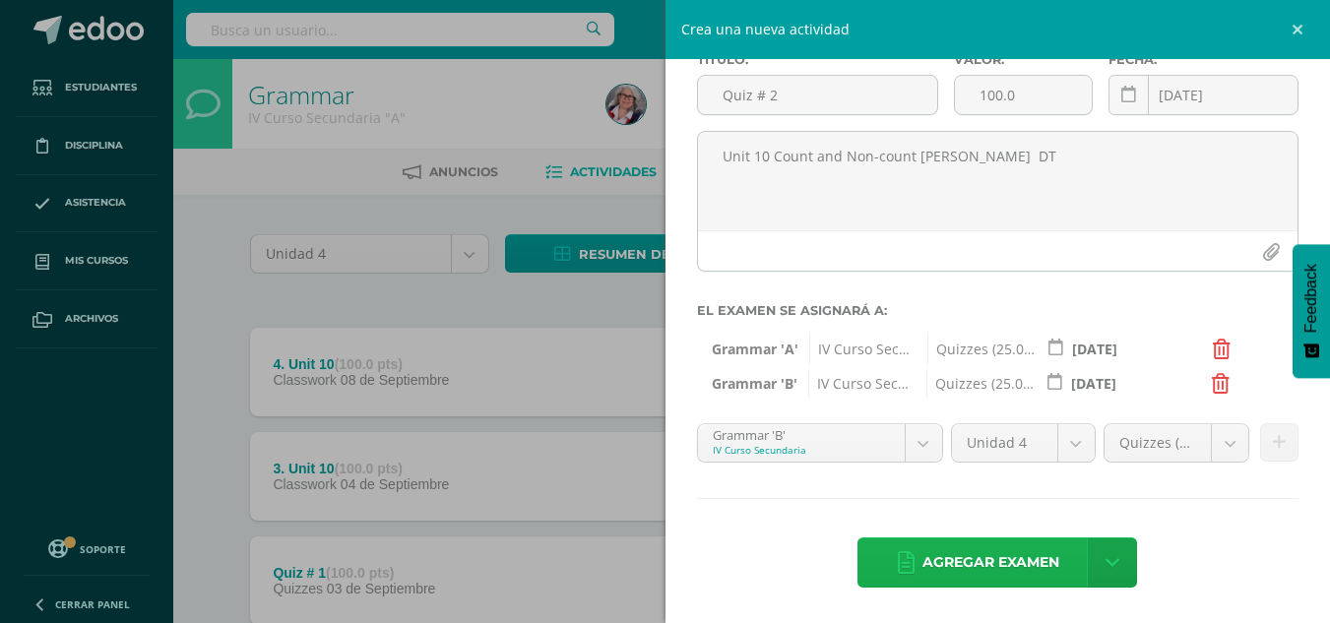
click at [1035, 567] on span "Agregar examen" at bounding box center [990, 562] width 137 height 48
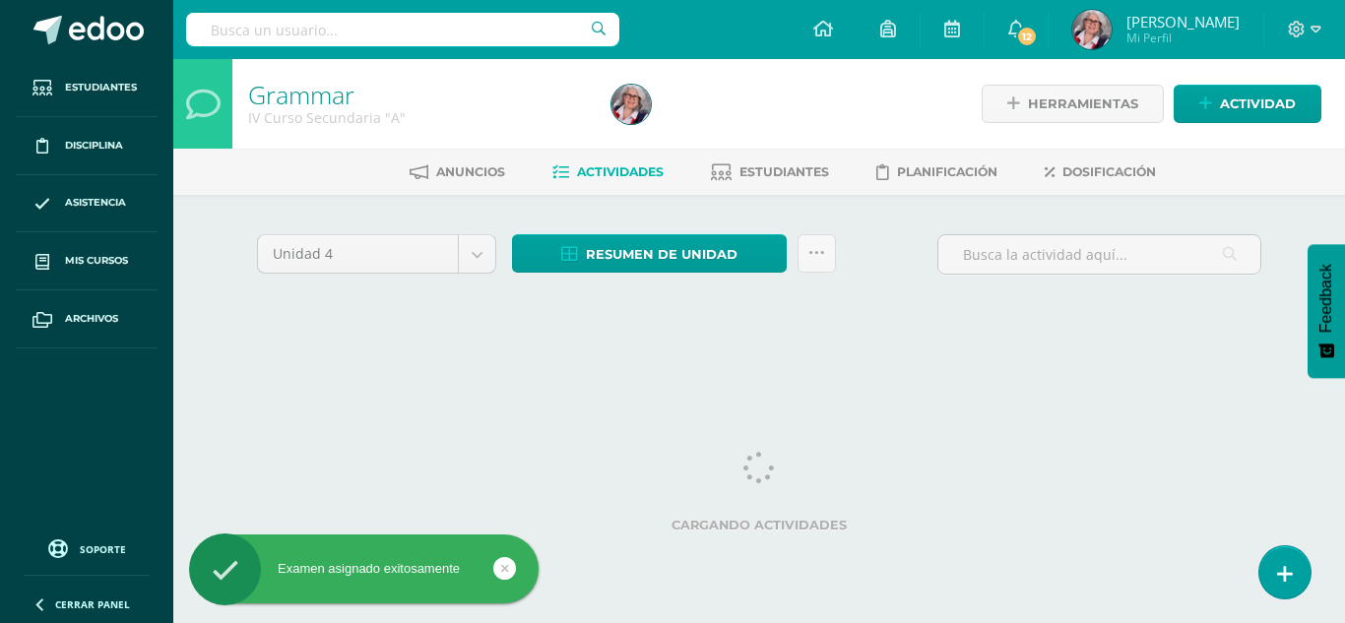
click at [819, 501] on div "Cargando actividades" at bounding box center [759, 496] width 1004 height 89
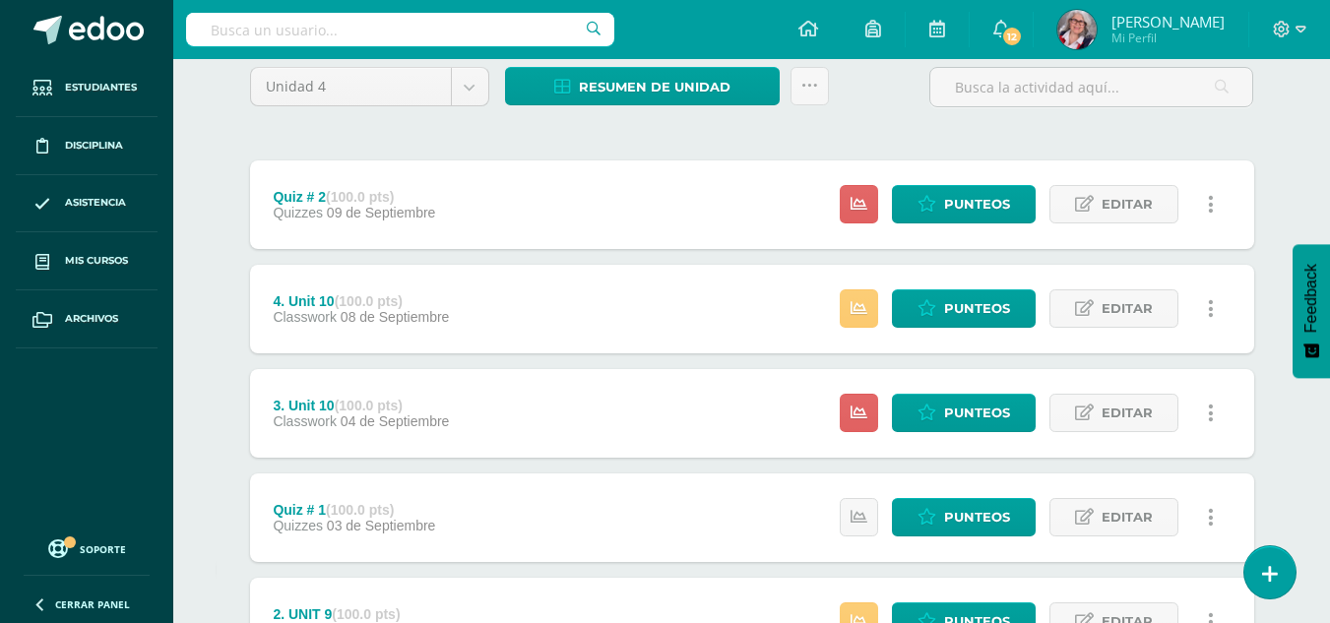
scroll to position [177, 0]
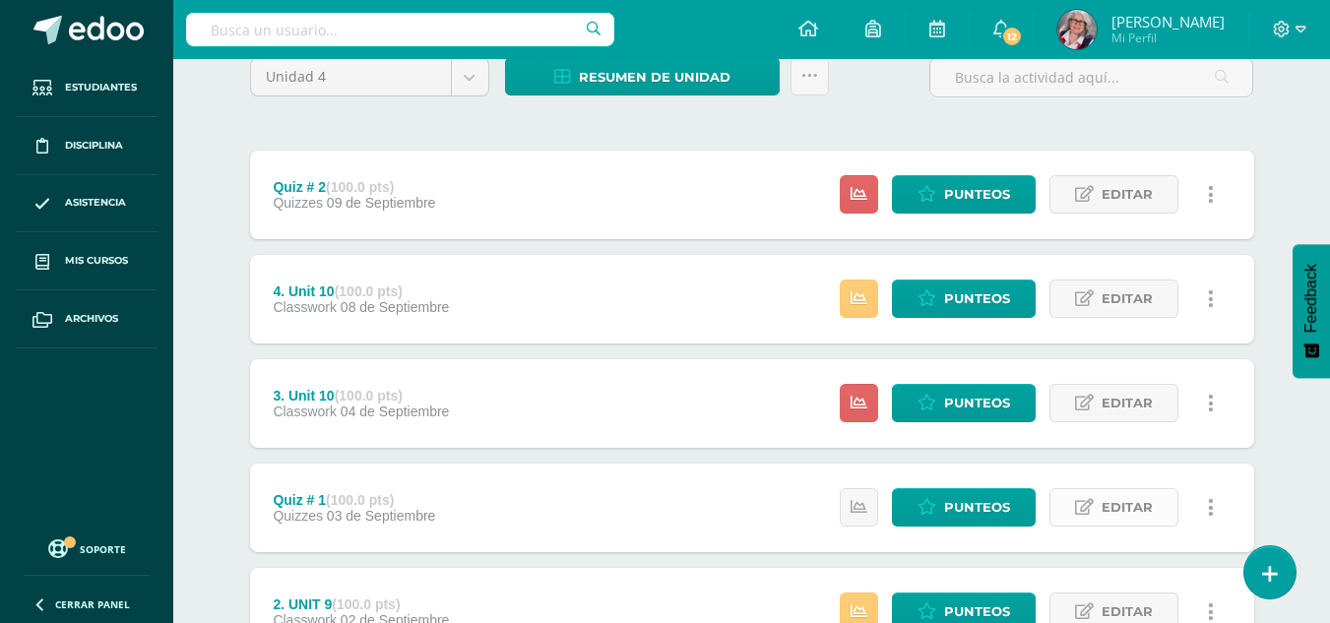
click at [1116, 503] on span "Editar" at bounding box center [1126, 507] width 51 height 36
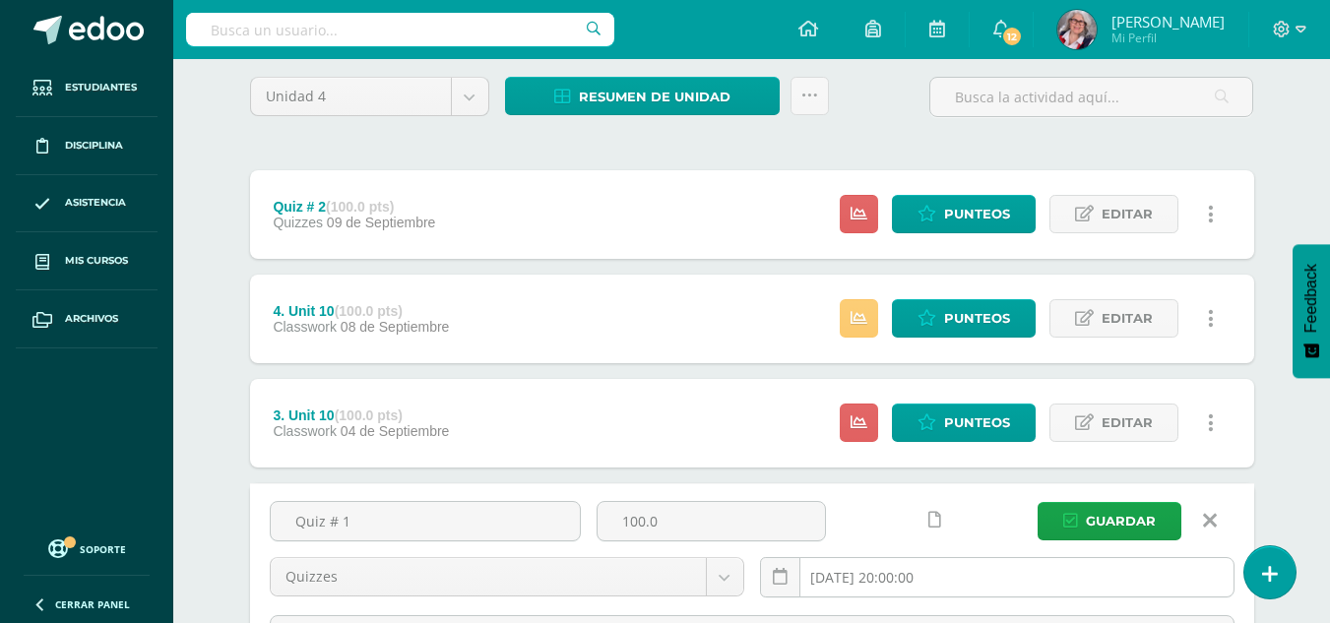
scroll to position [0, 0]
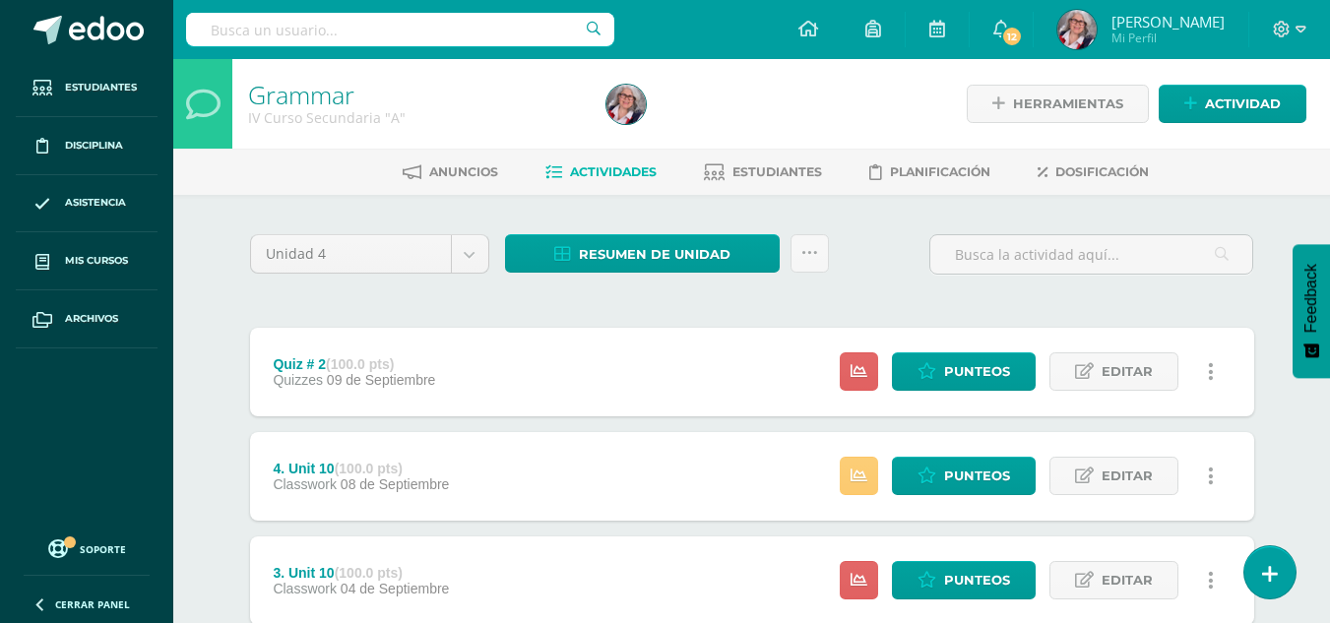
click at [612, 165] on span "Actividades" at bounding box center [613, 171] width 87 height 15
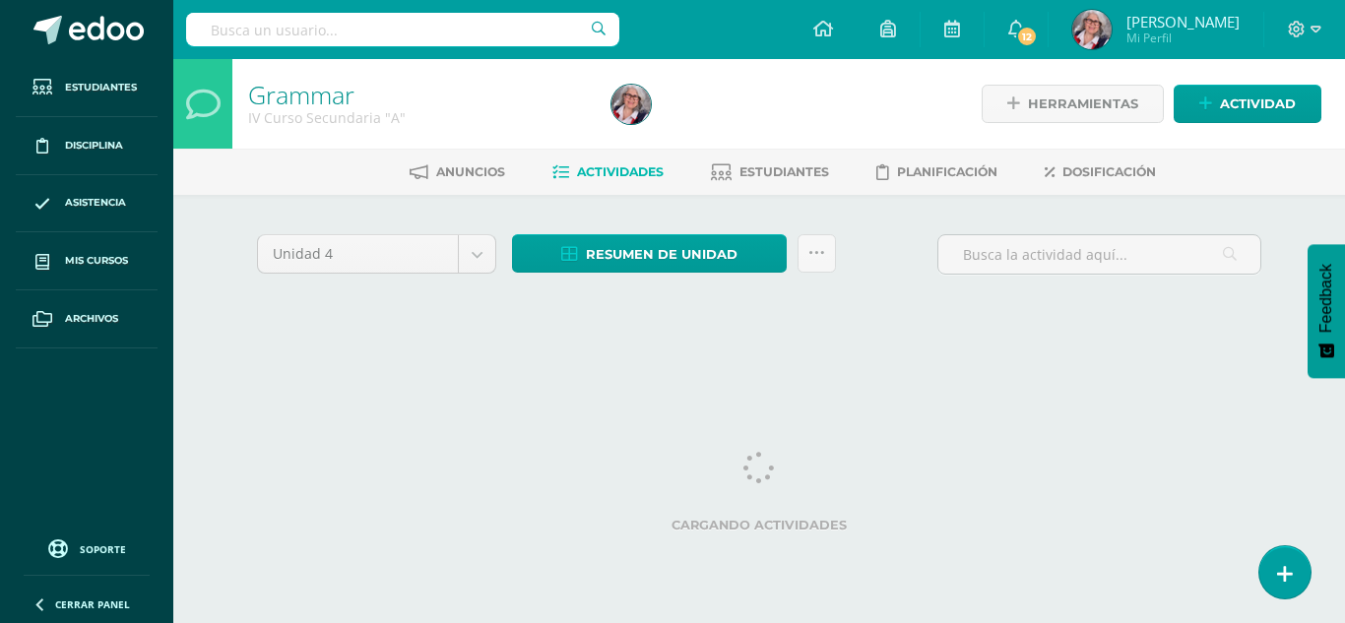
click at [701, 367] on html "Estudiantes Disciplina Asistencia Mis cursos Archivos Soporte Ayuda Reportar un…" at bounding box center [672, 183] width 1345 height 367
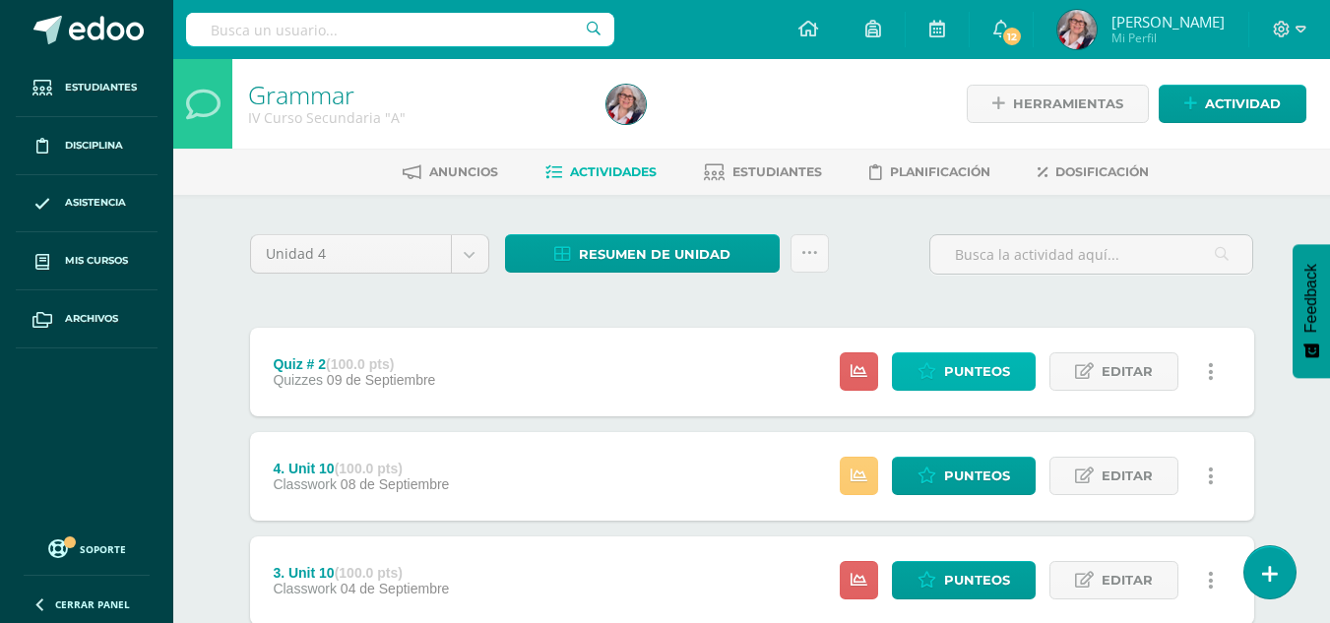
click at [995, 356] on span "Punteos" at bounding box center [977, 371] width 66 height 36
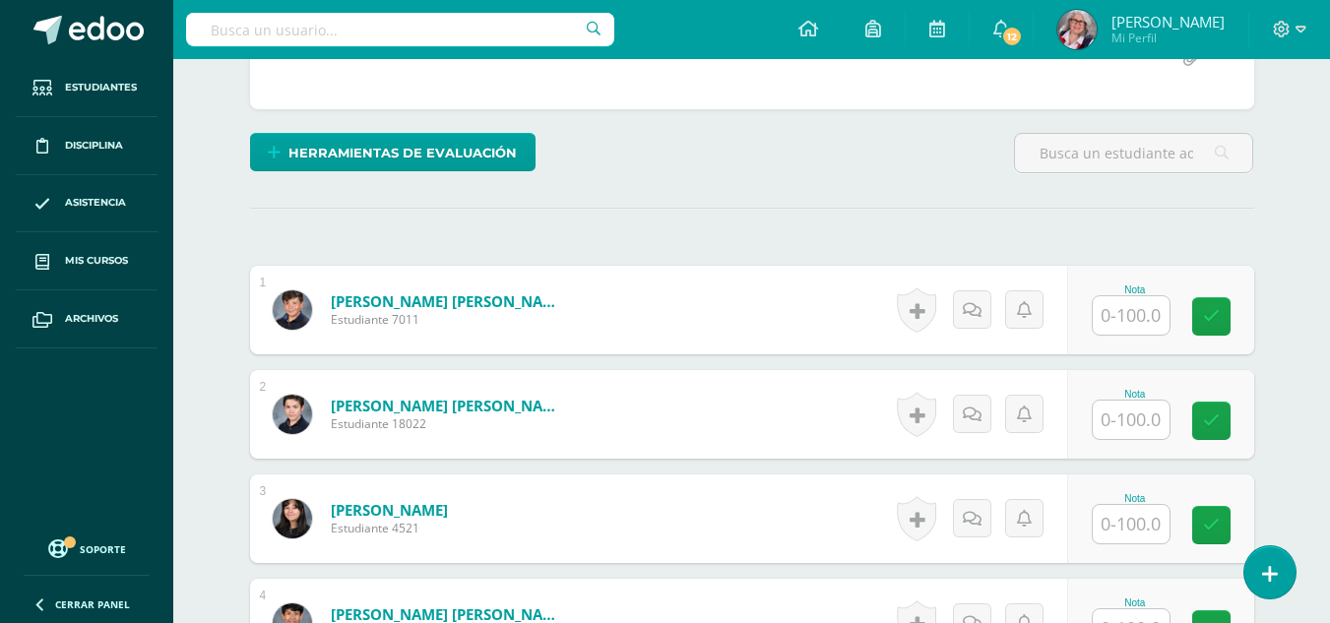
scroll to position [438, 0]
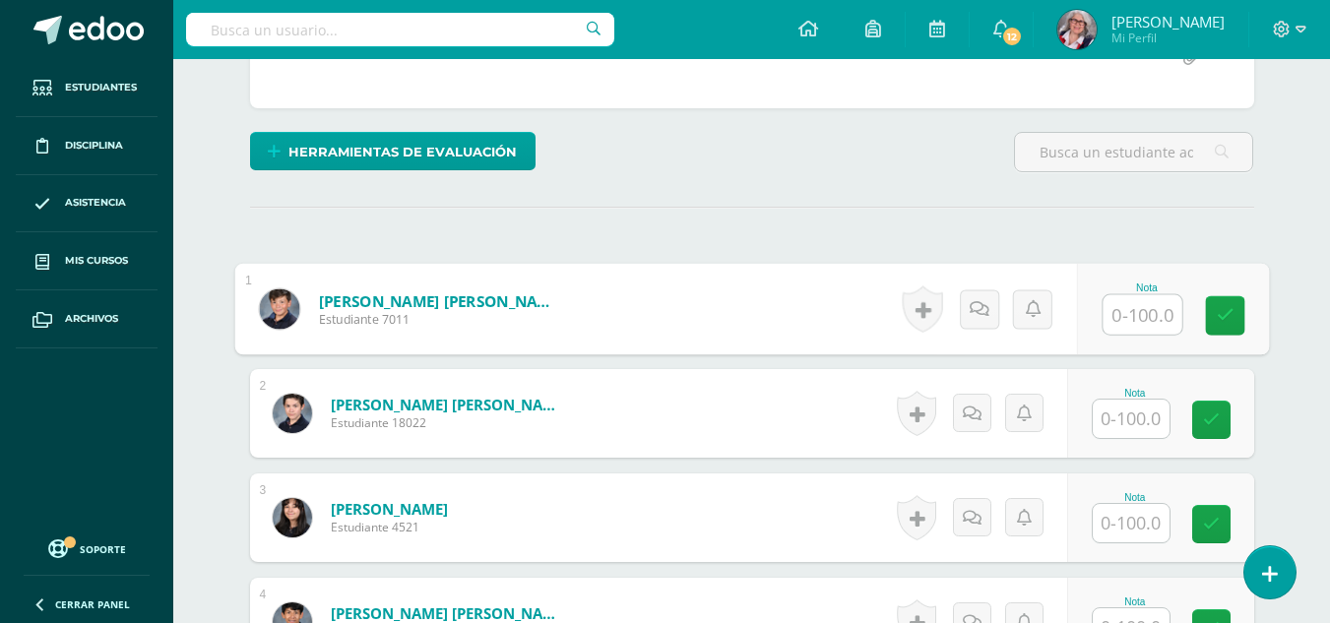
click at [1145, 307] on input "text" at bounding box center [1141, 314] width 79 height 39
type input "84"
click at [1218, 308] on icon at bounding box center [1224, 308] width 20 height 17
type input "81"
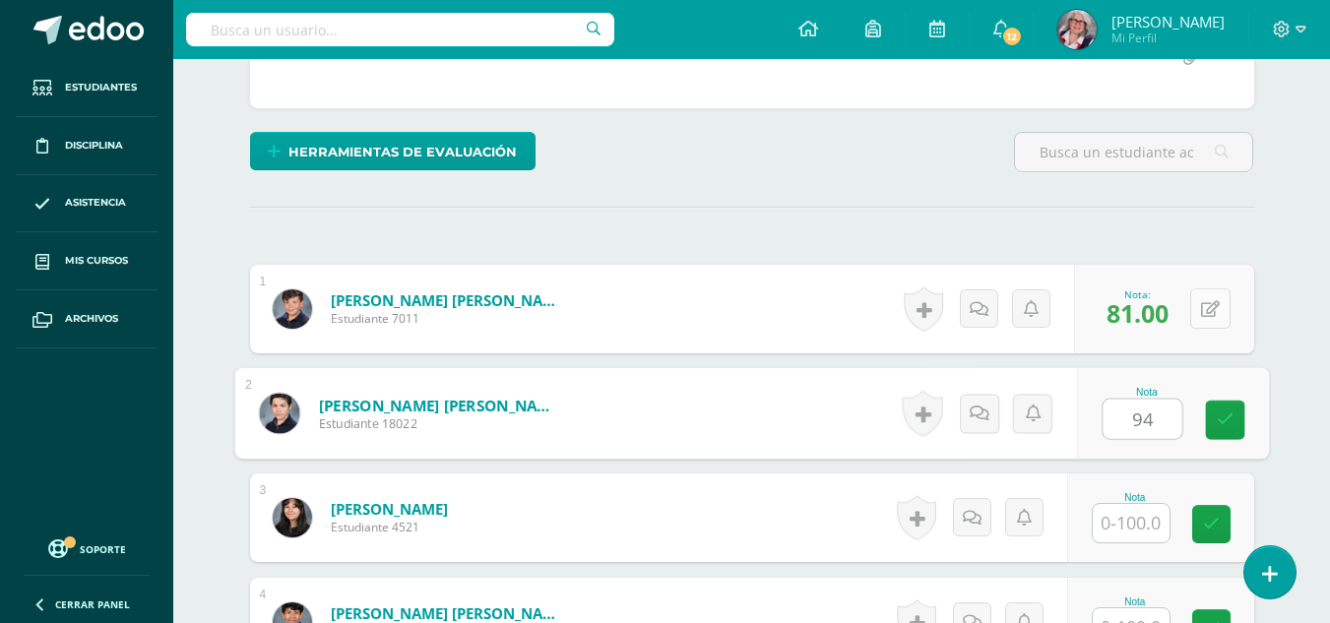
type input "94"
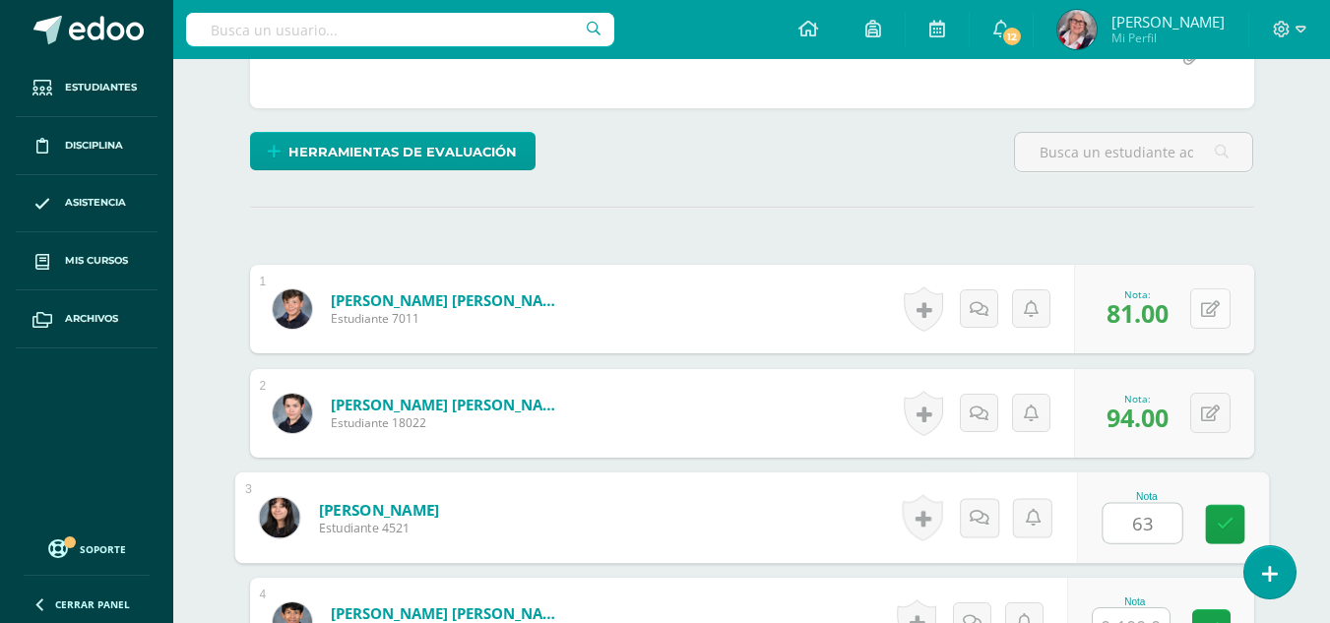
type input "63"
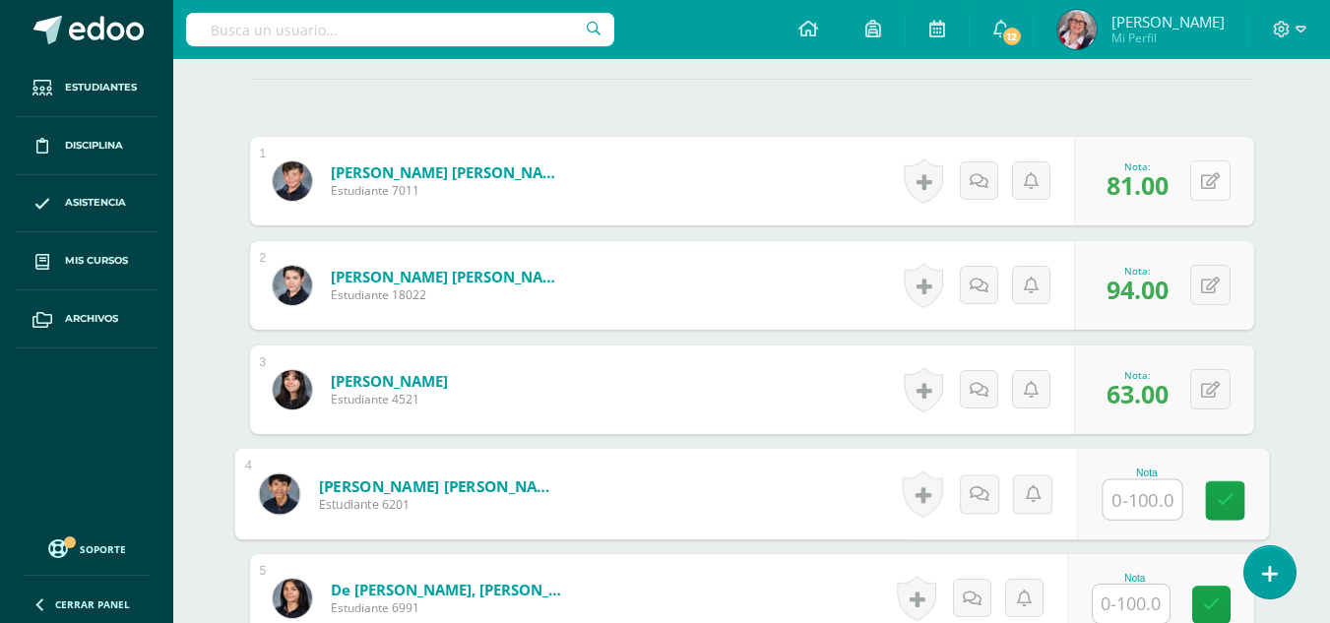
scroll to position [567, 0]
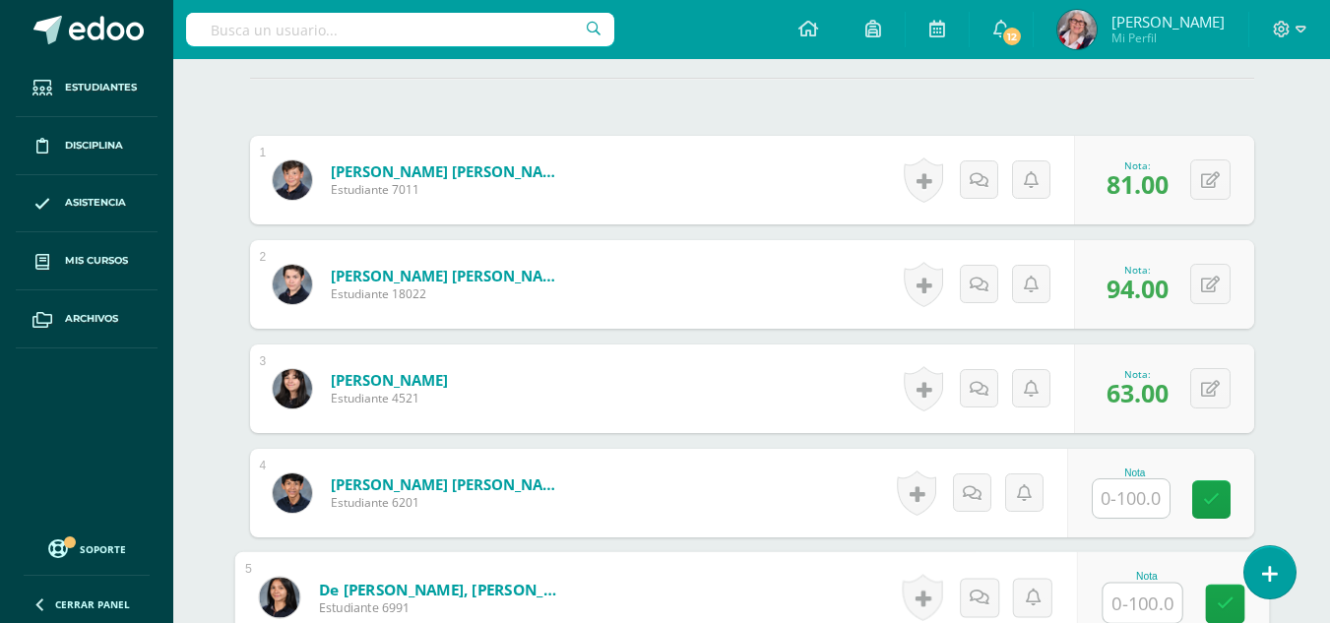
click at [1146, 594] on input "text" at bounding box center [1141, 603] width 79 height 39
type input "100"
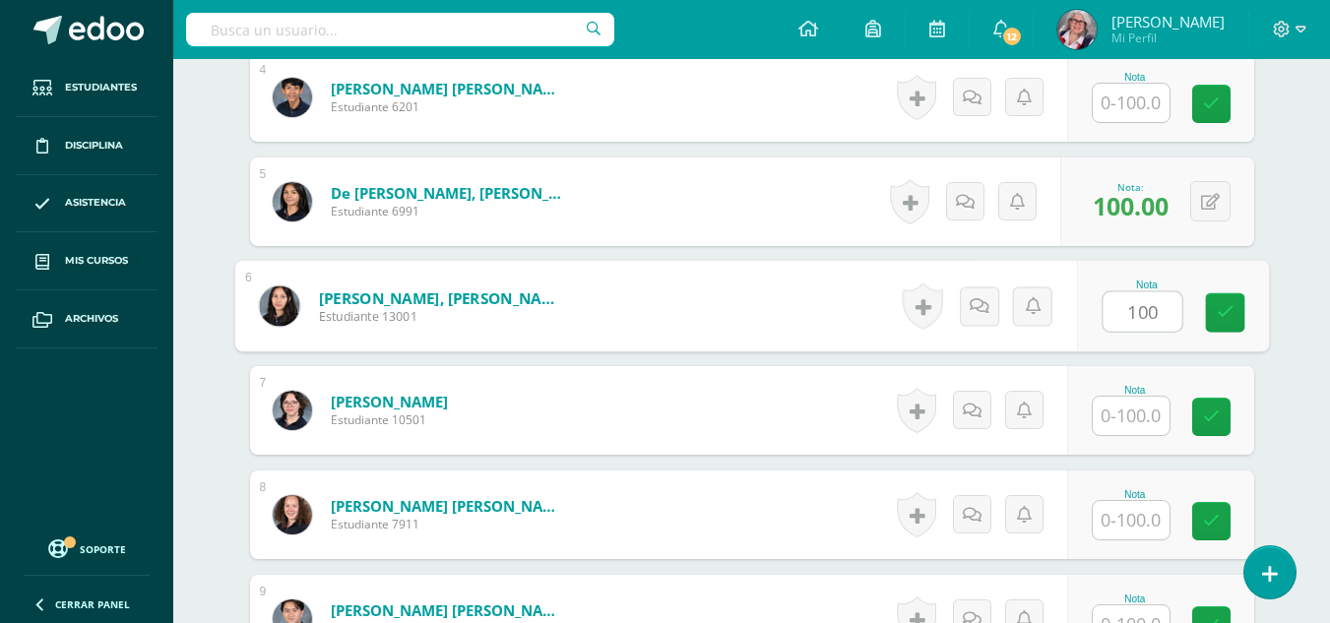
type input "100"
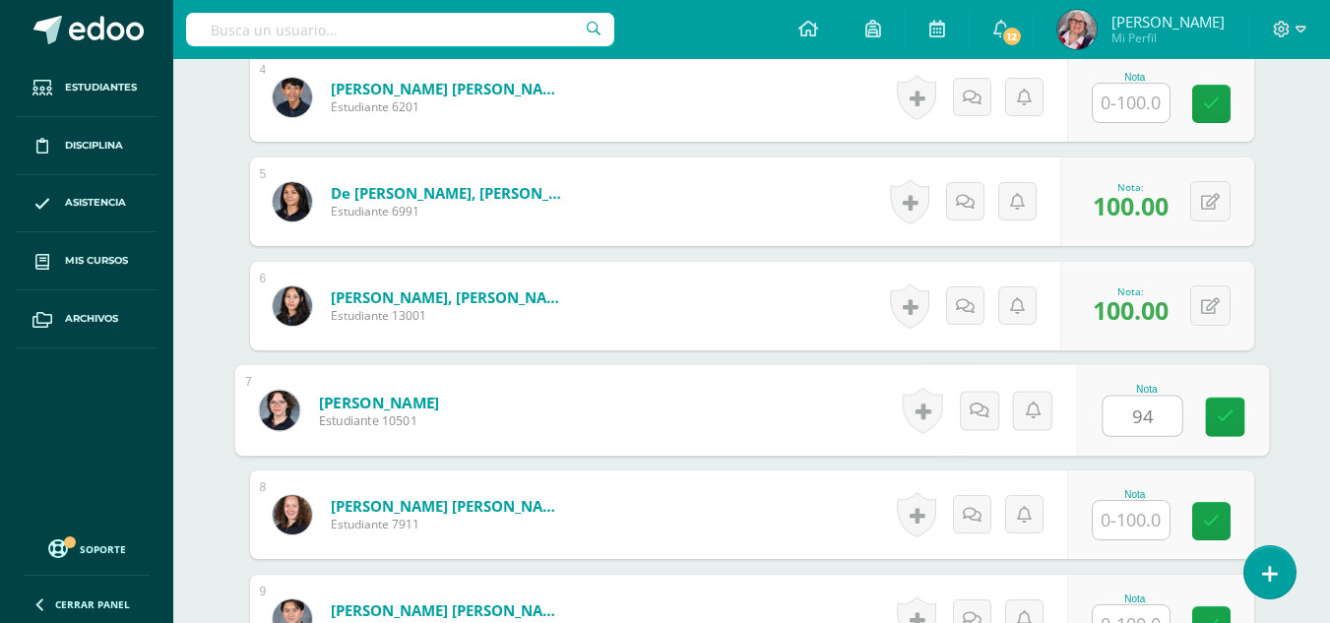
type input "94"
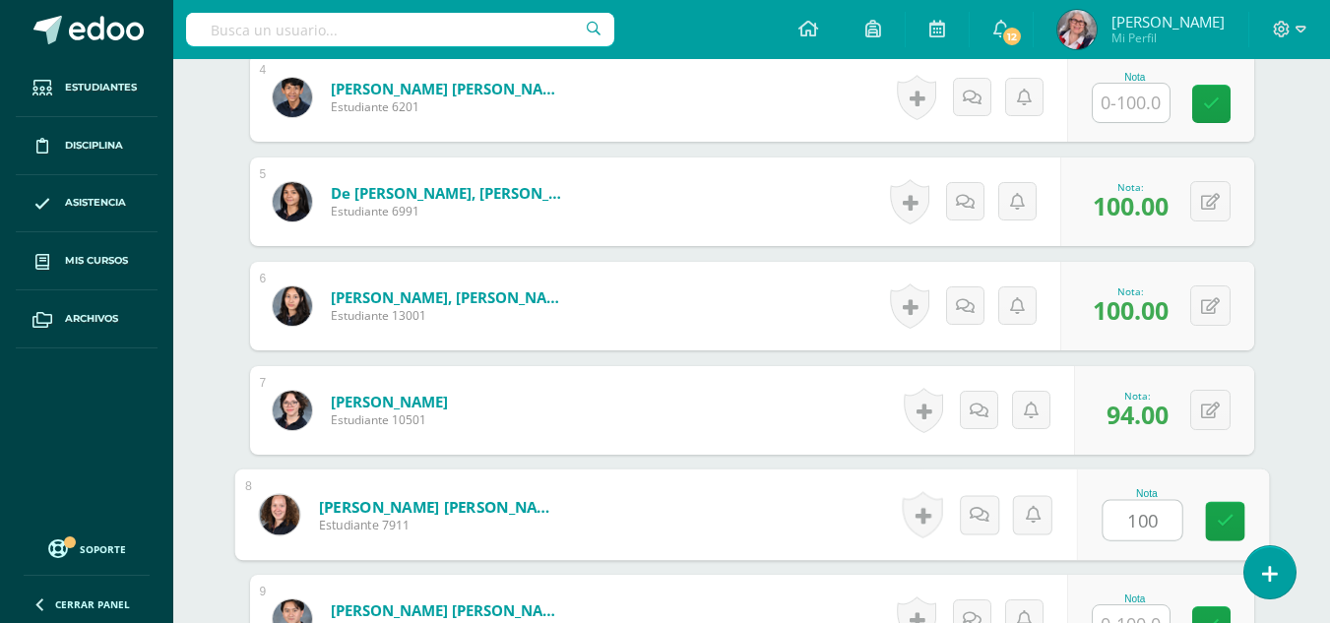
type input "100"
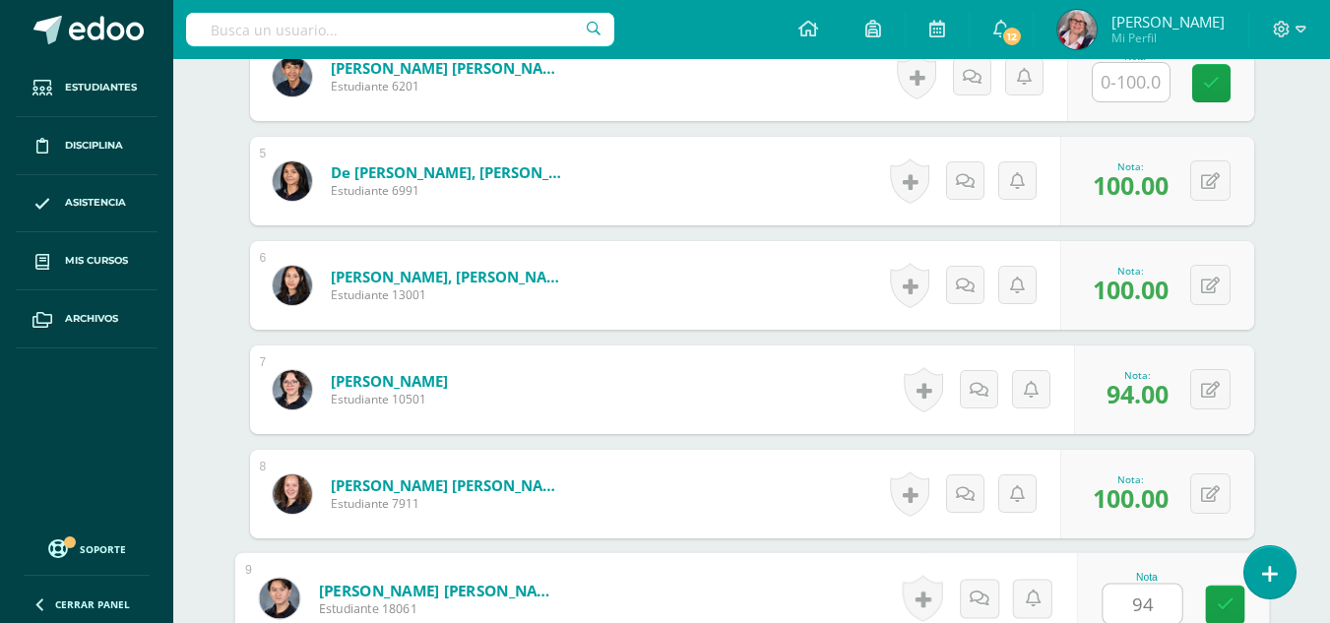
type input "94"
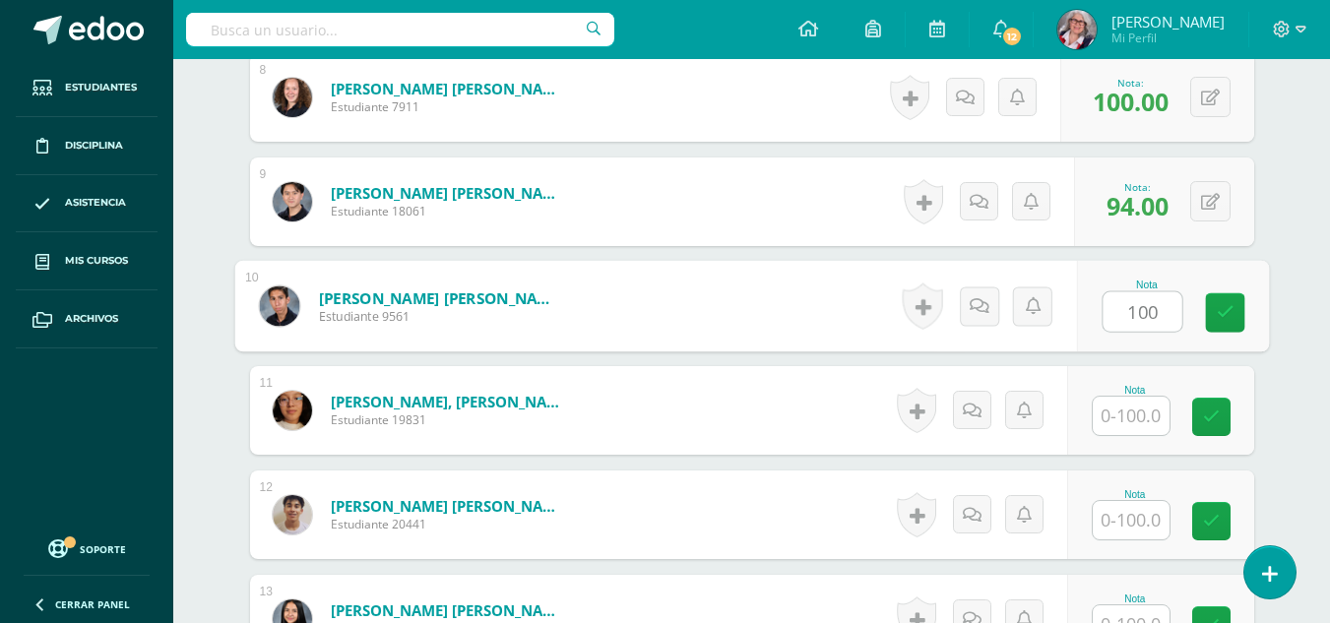
type input "100"
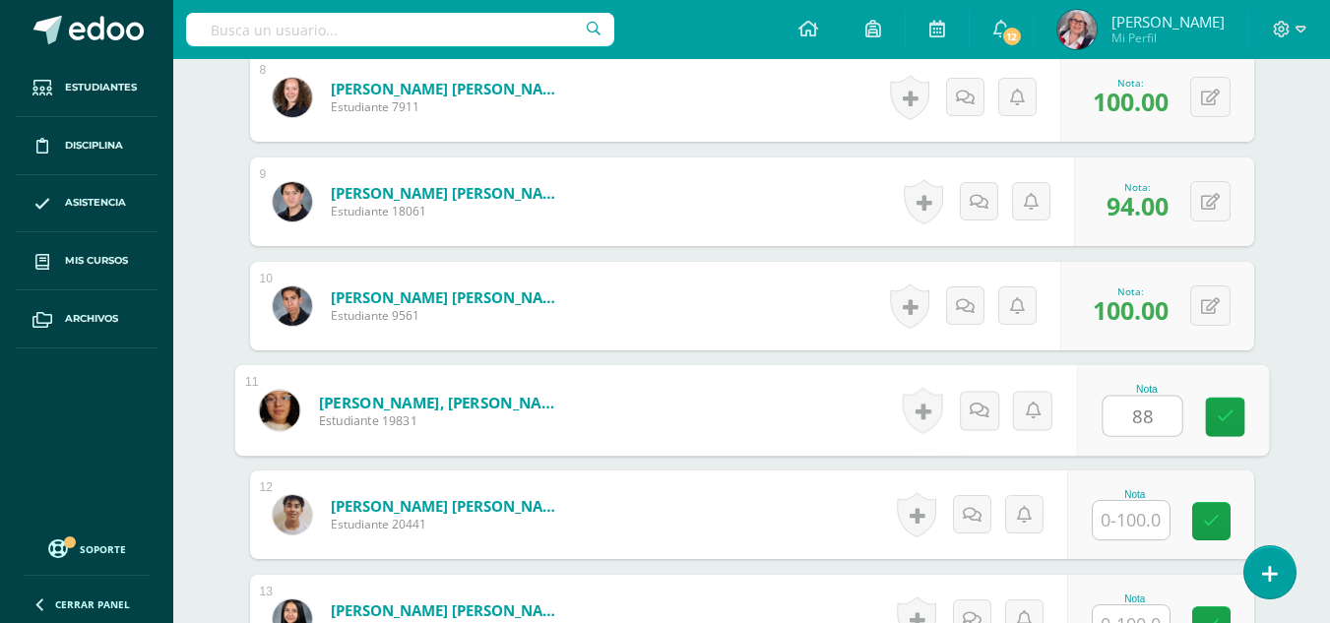
type input "88"
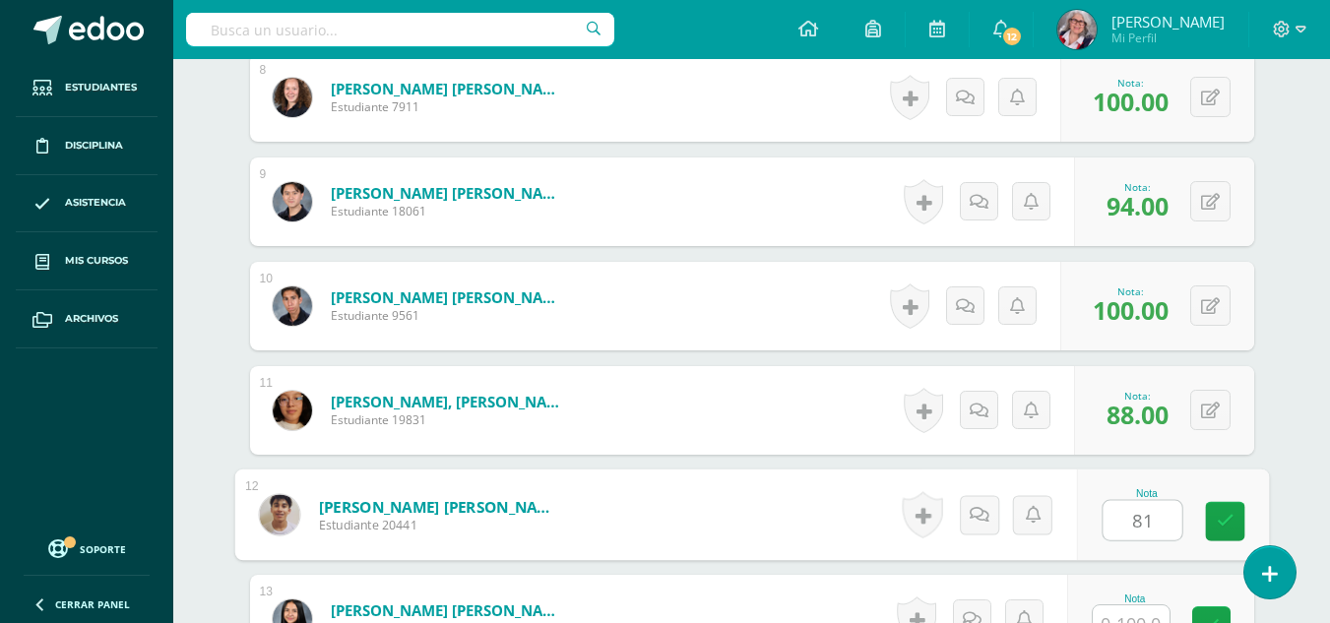
type input "81"
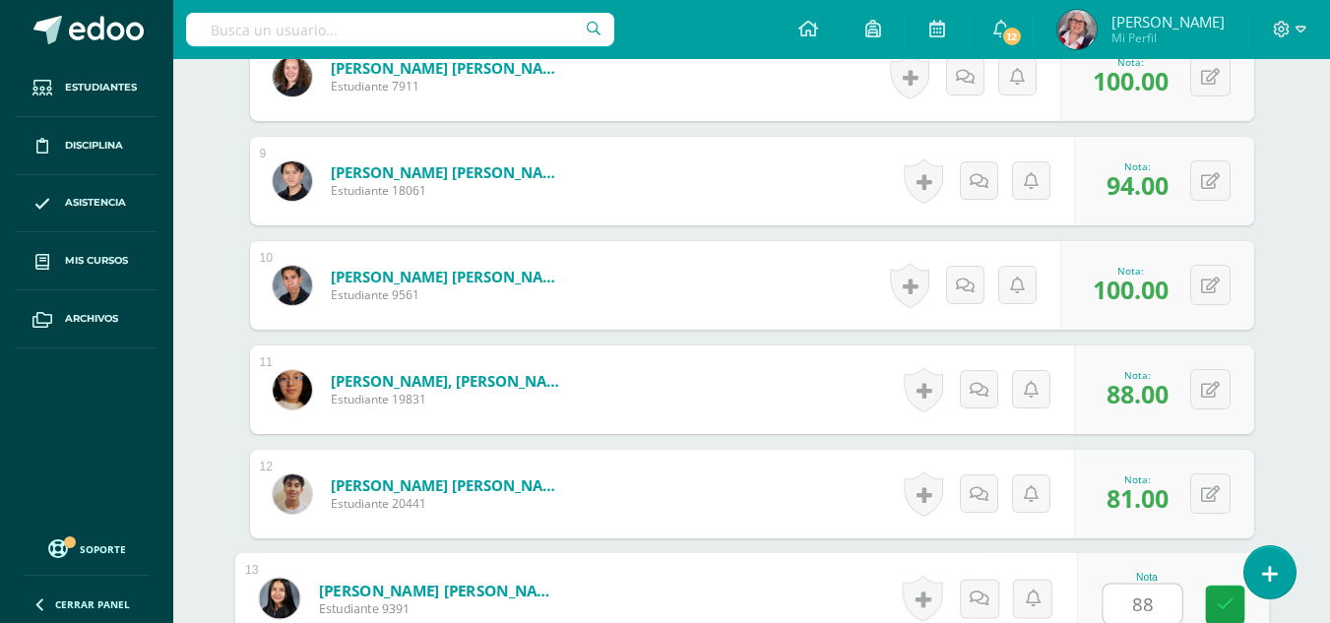
type input "88"
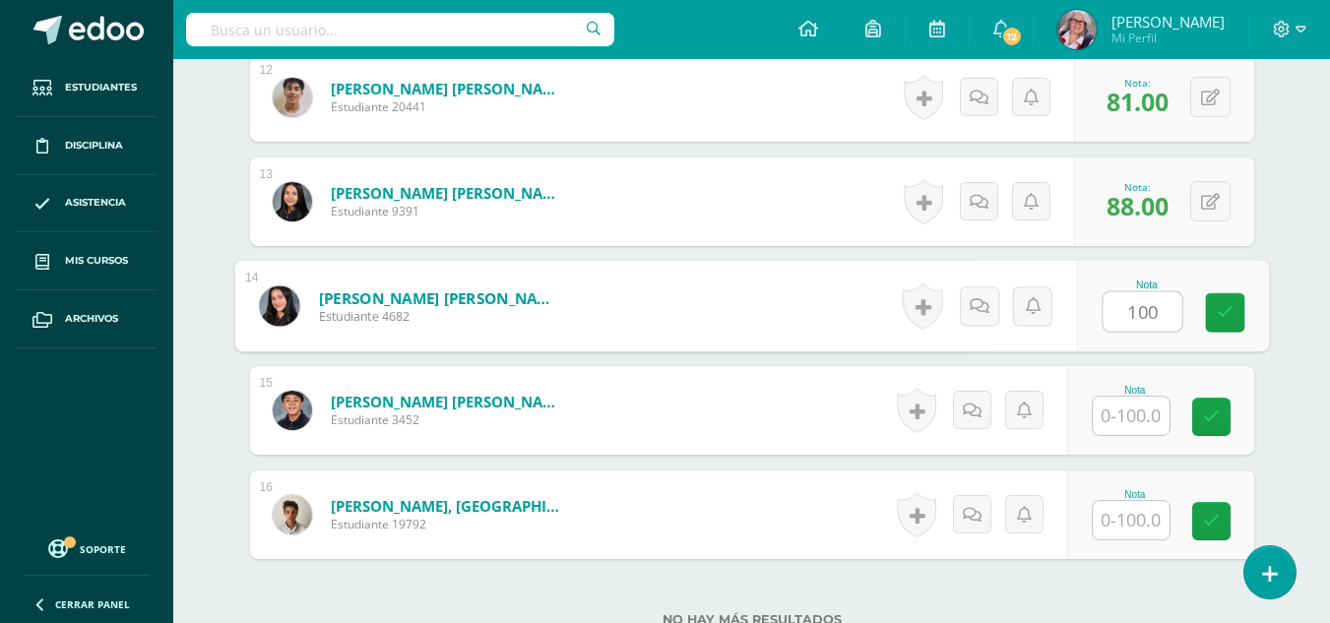
type input "100"
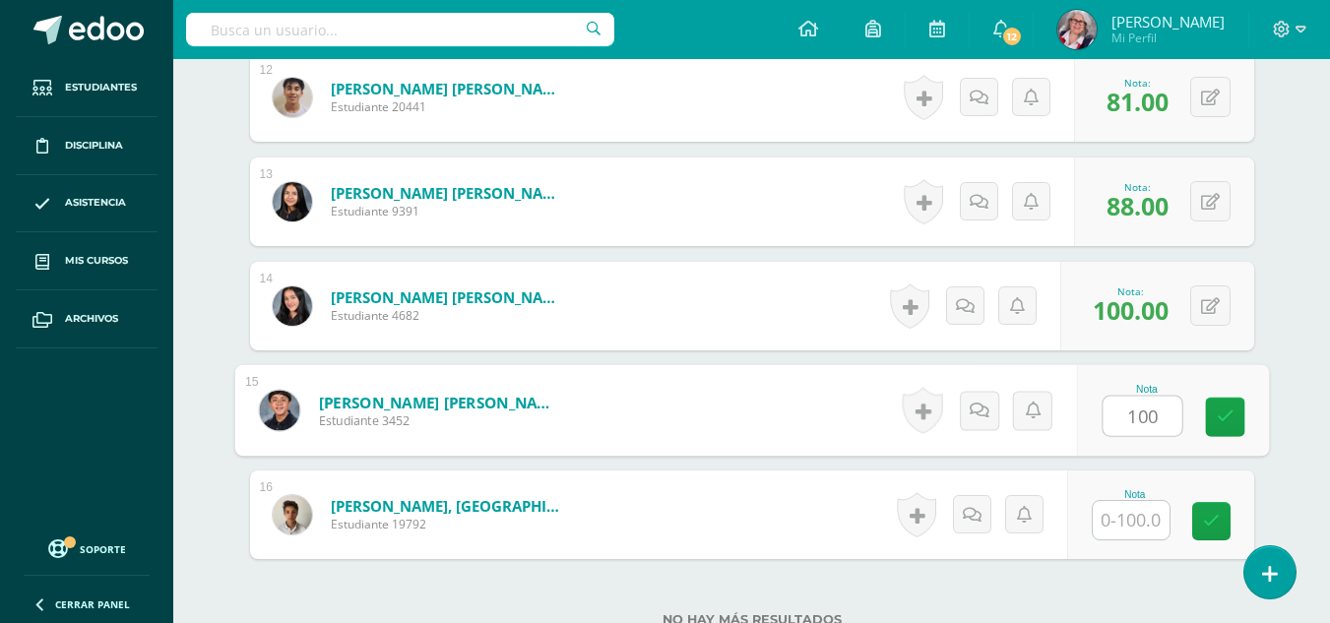
type input "100"
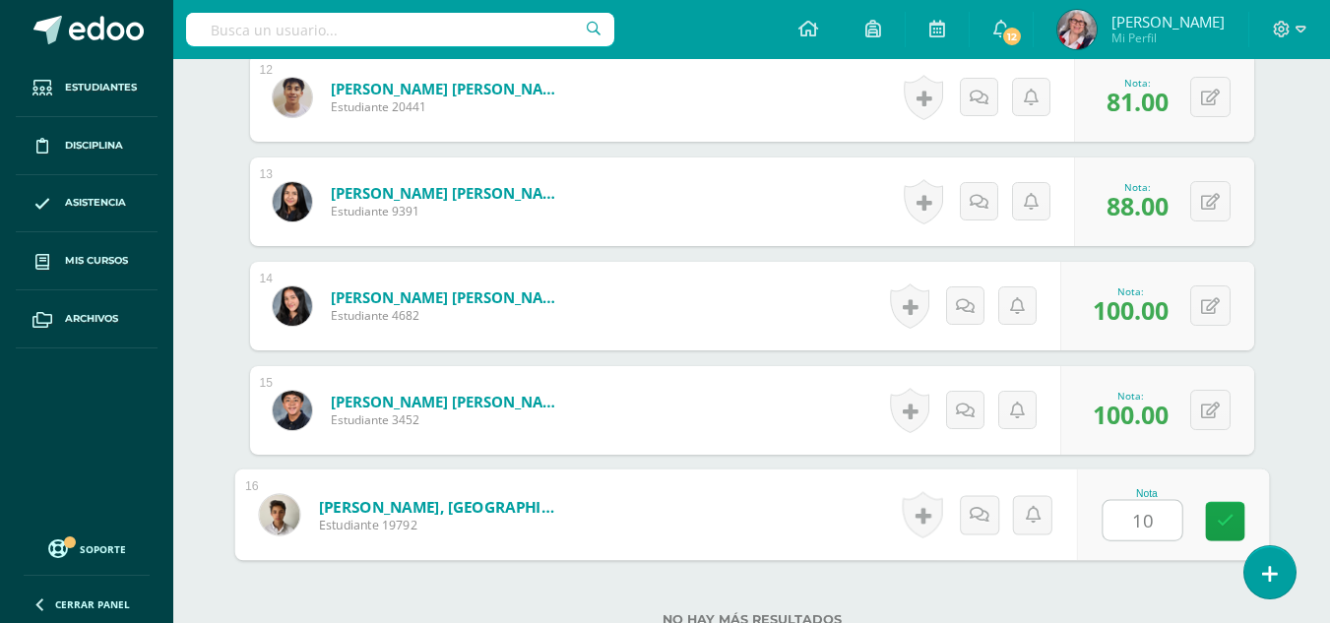
type input "100"
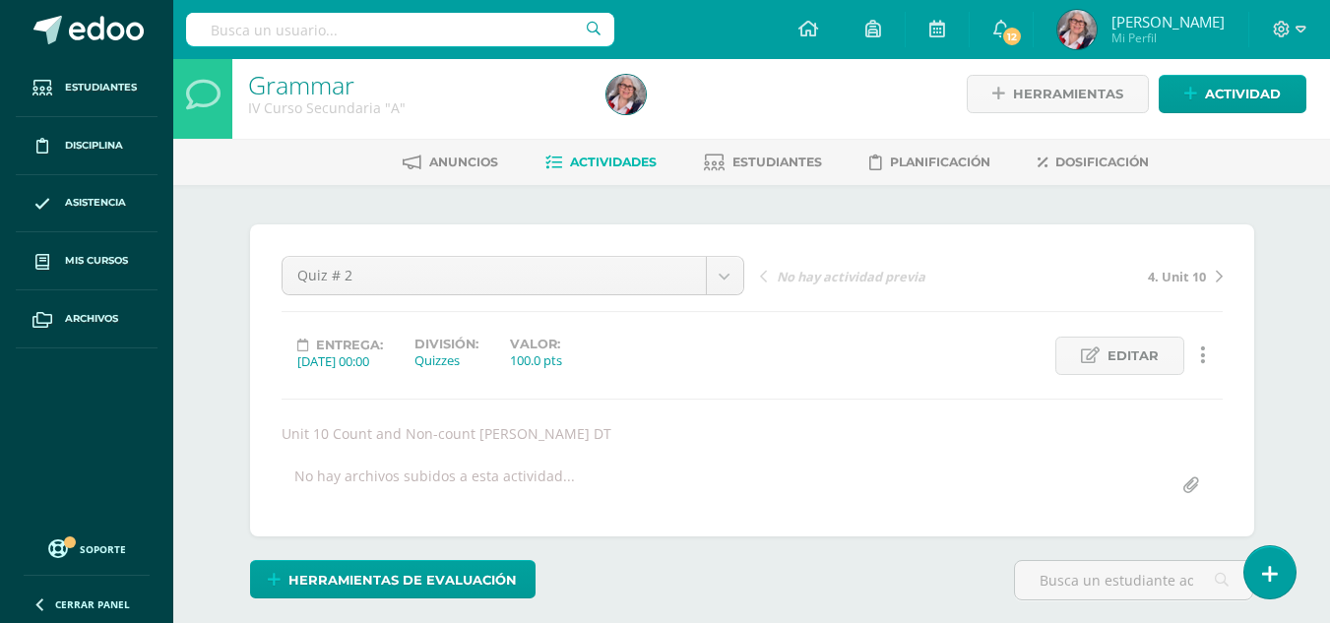
scroll to position [0, 0]
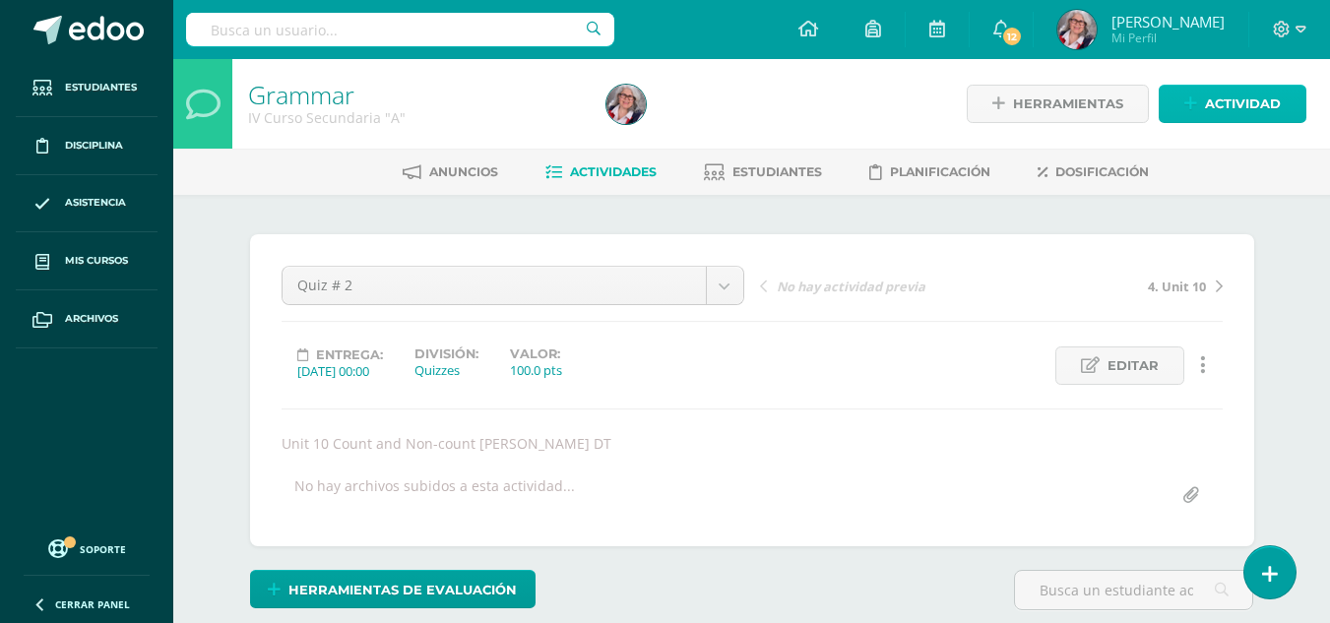
click at [1247, 95] on span "Actividad" at bounding box center [1243, 104] width 76 height 36
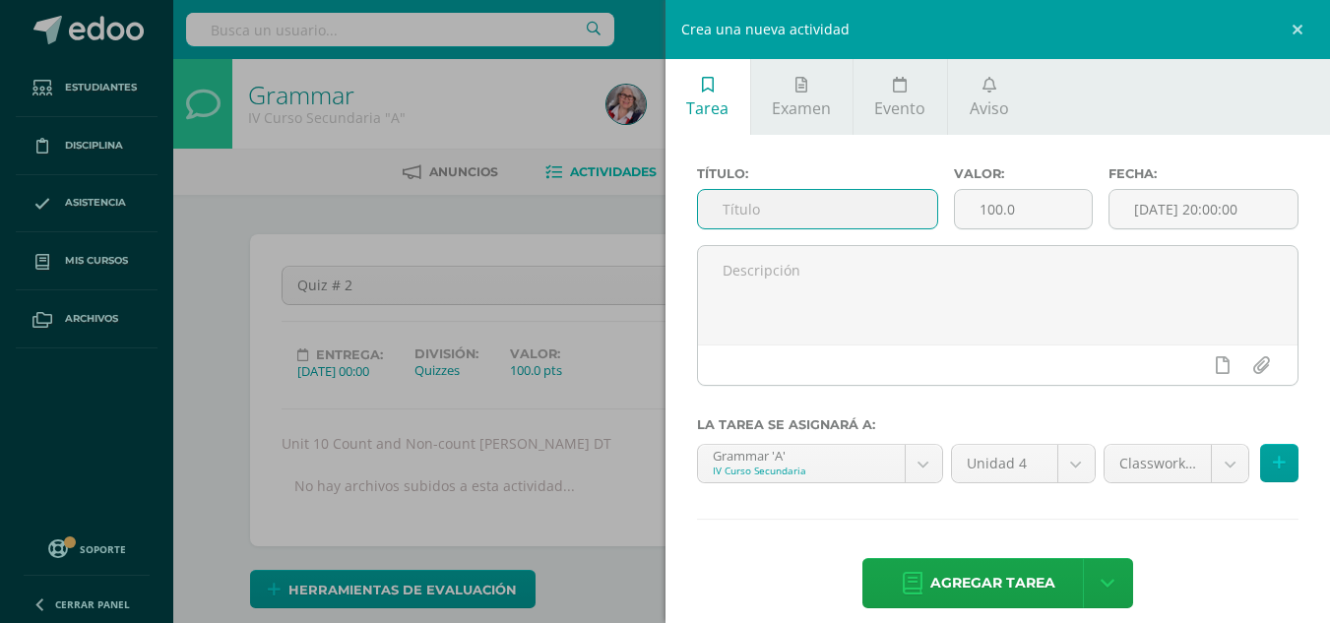
click at [754, 214] on input "text" at bounding box center [817, 209] width 239 height 38
type input "5. Unit 11"
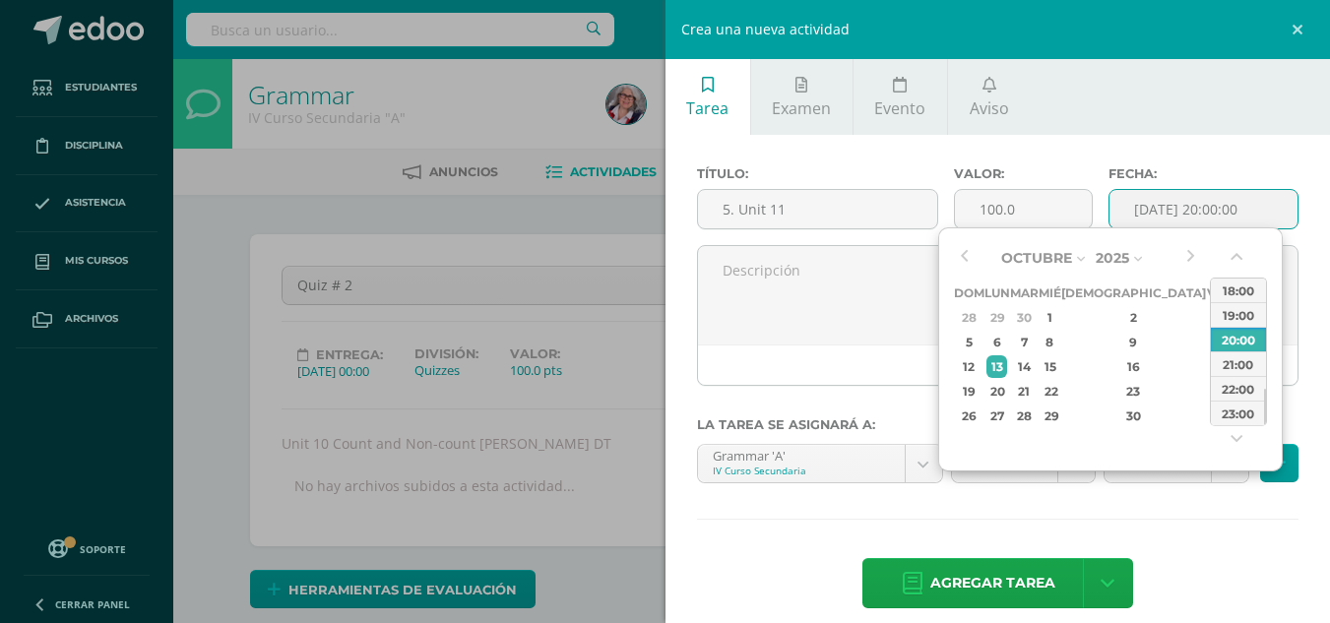
click at [1181, 214] on input "[DATE] 20:00:00" at bounding box center [1203, 209] width 188 height 38
click at [1208, 317] on div "3" at bounding box center [1217, 317] width 18 height 23
type input "2025-10-03 20:00"
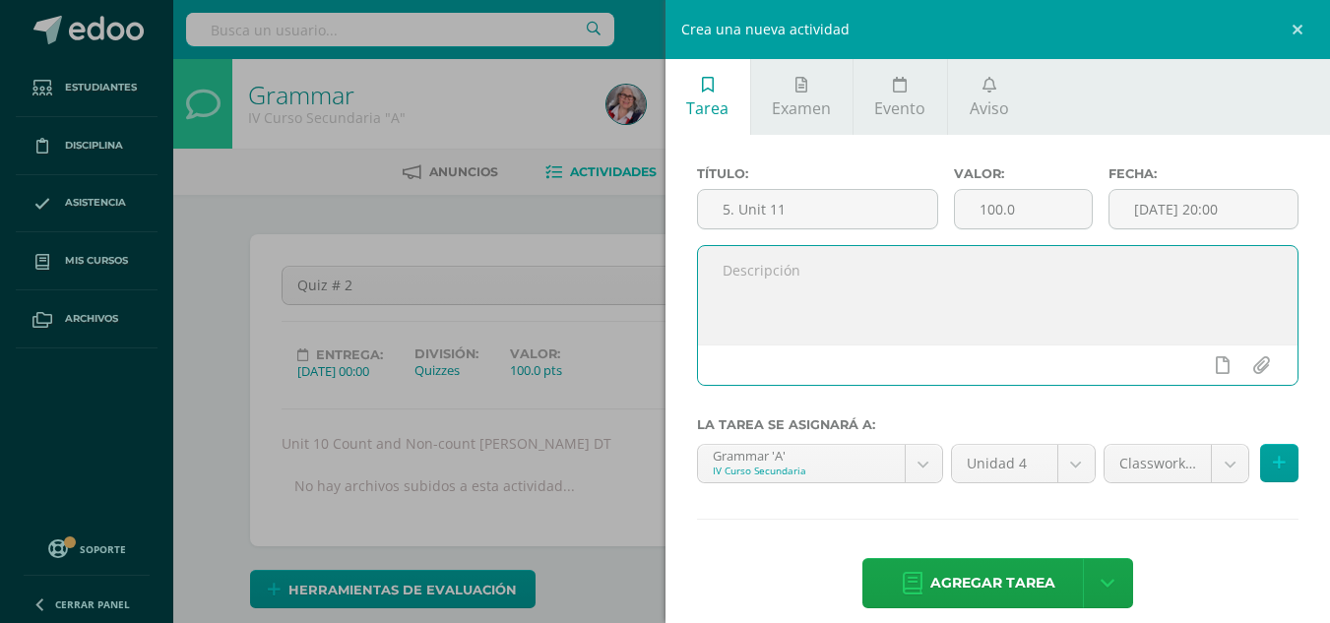
click at [871, 289] on textarea at bounding box center [998, 295] width 600 height 98
type textarea "RC - WP A - LP AB"
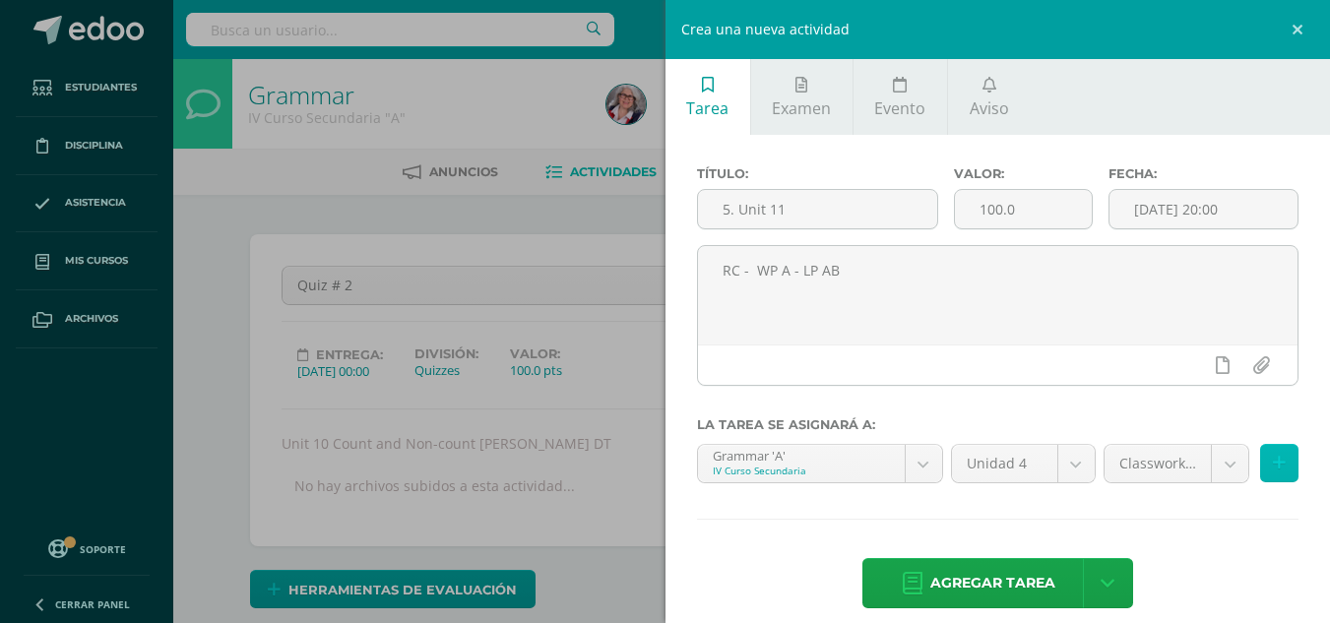
click at [1273, 460] on icon at bounding box center [1279, 463] width 13 height 17
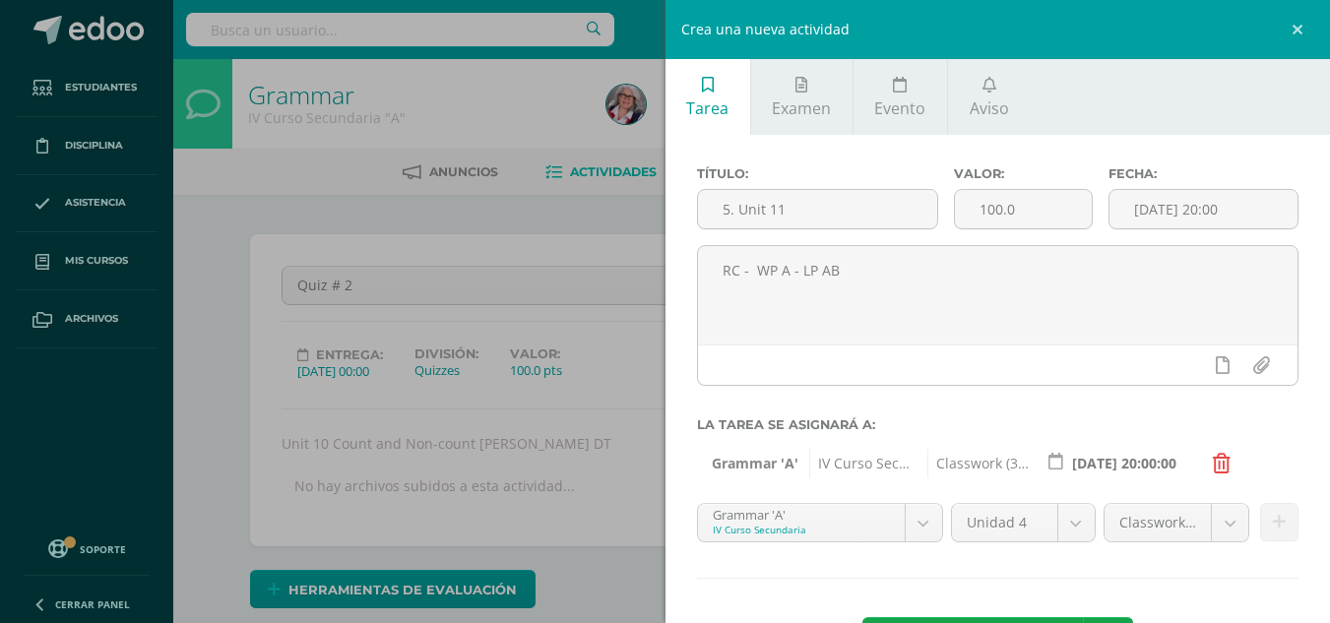
scroll to position [80, 0]
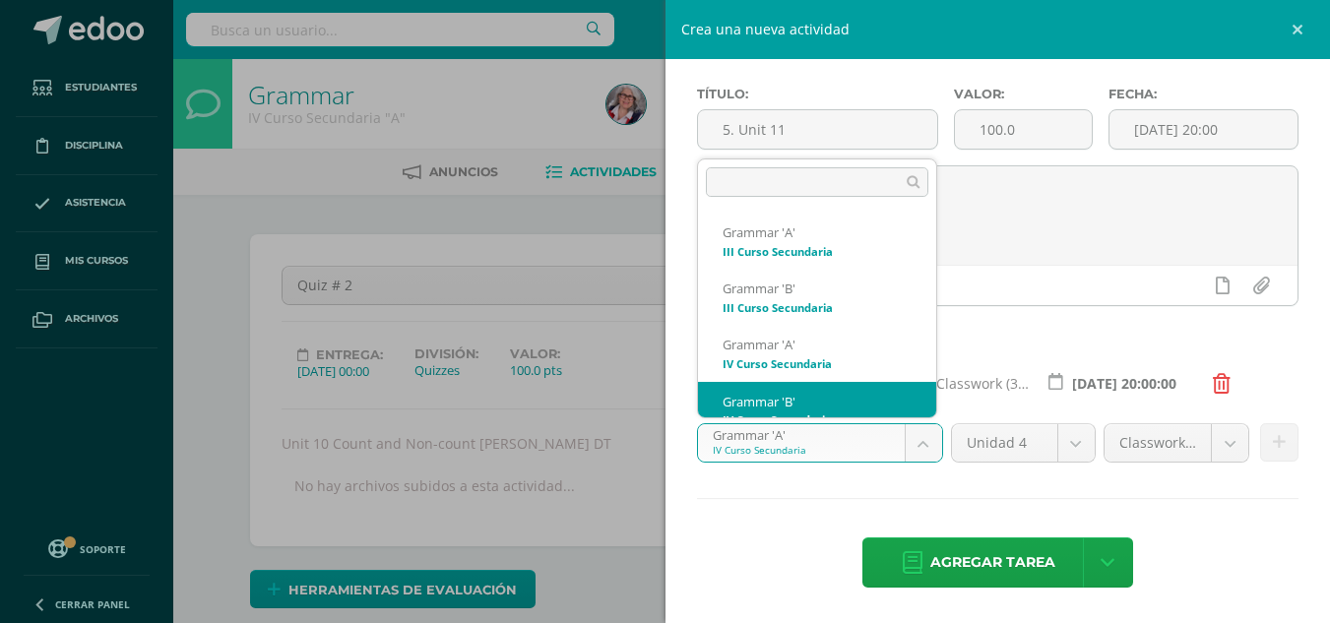
scroll to position [20, 0]
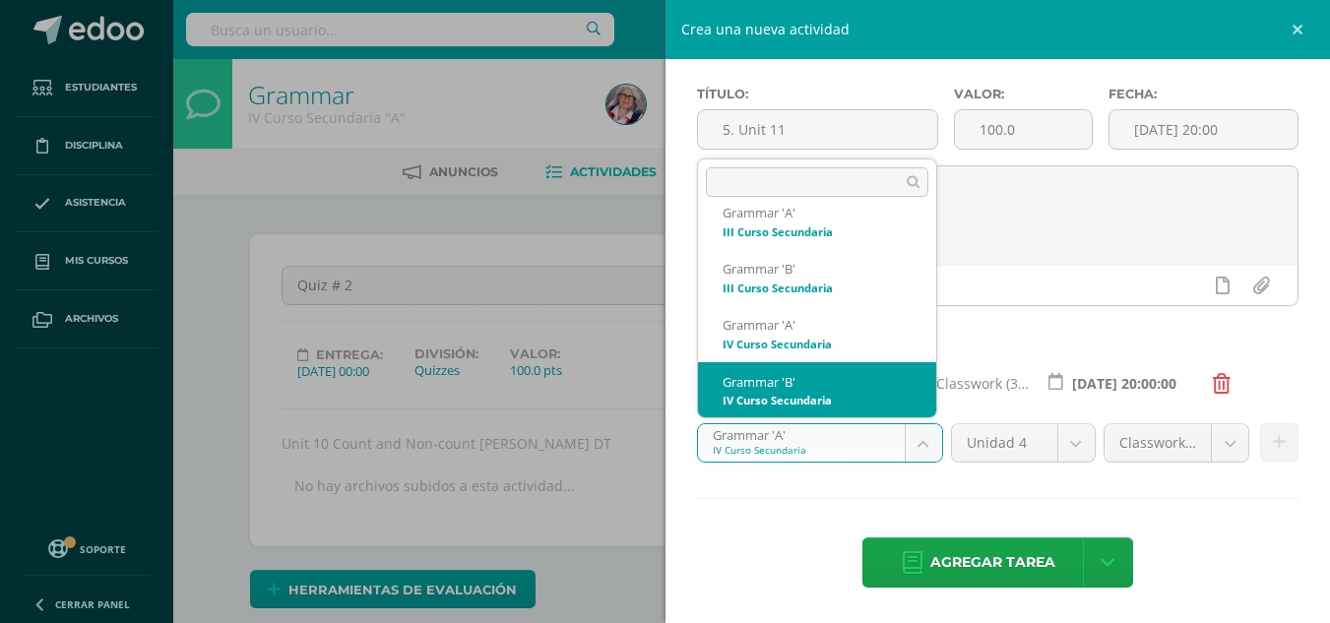
select select "208758"
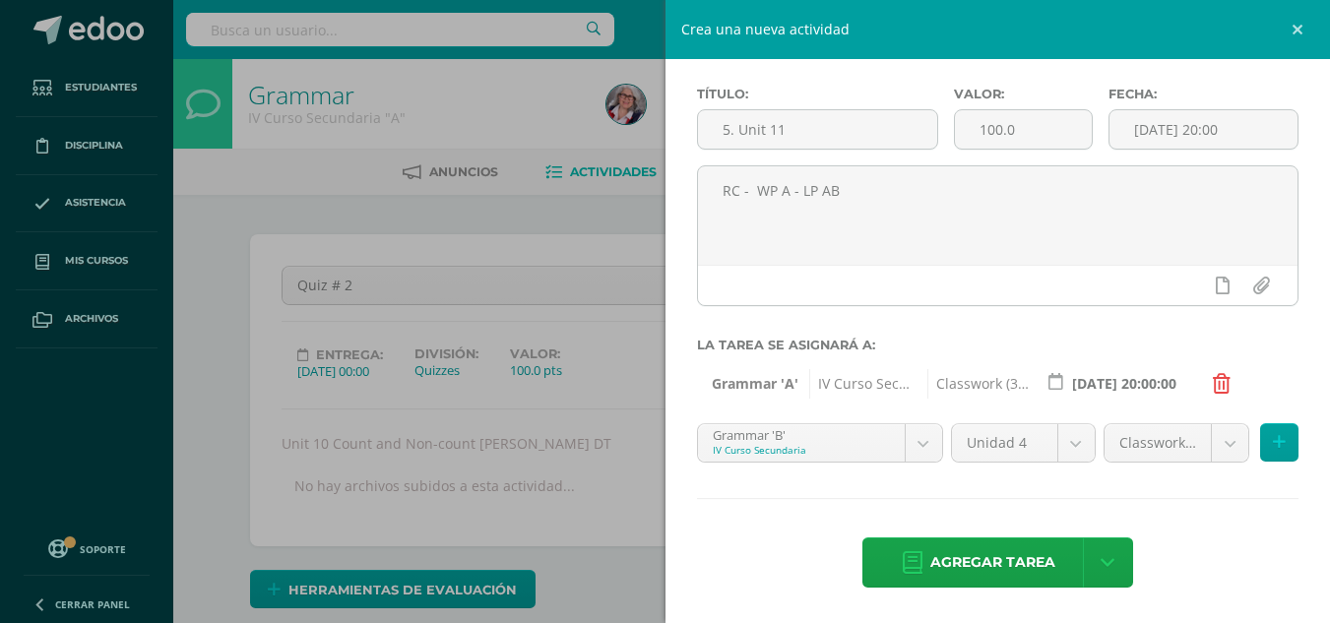
click at [1273, 447] on button at bounding box center [1279, 442] width 38 height 38
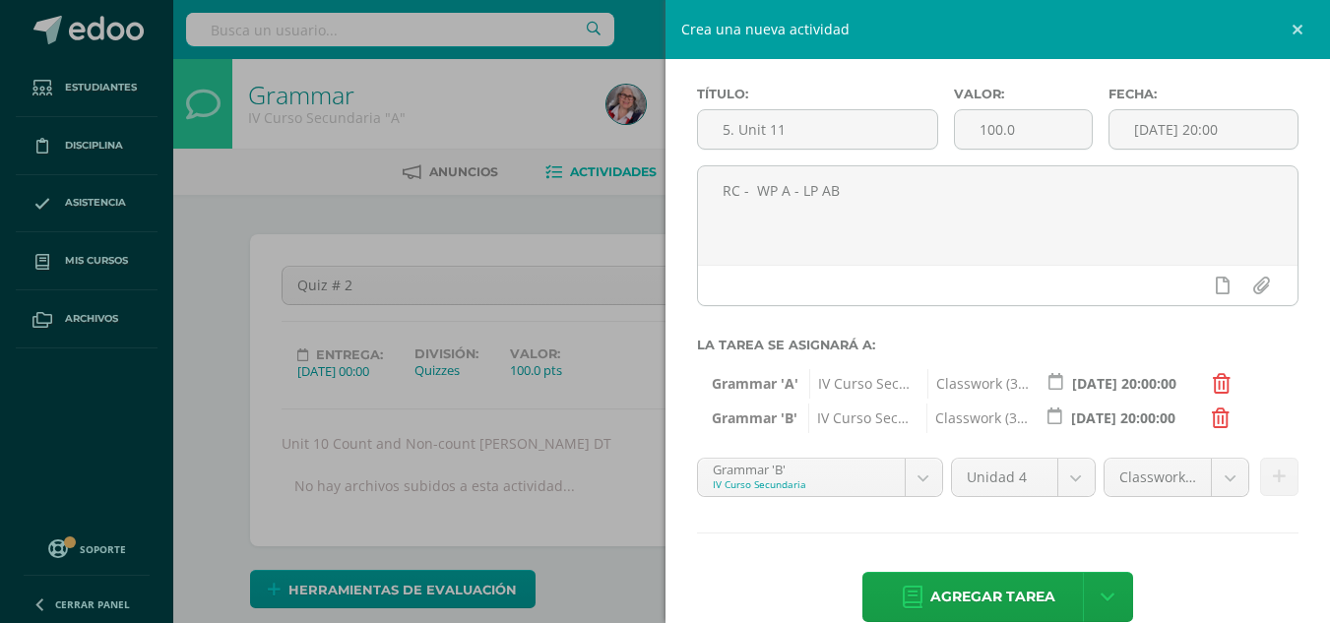
scroll to position [114, 0]
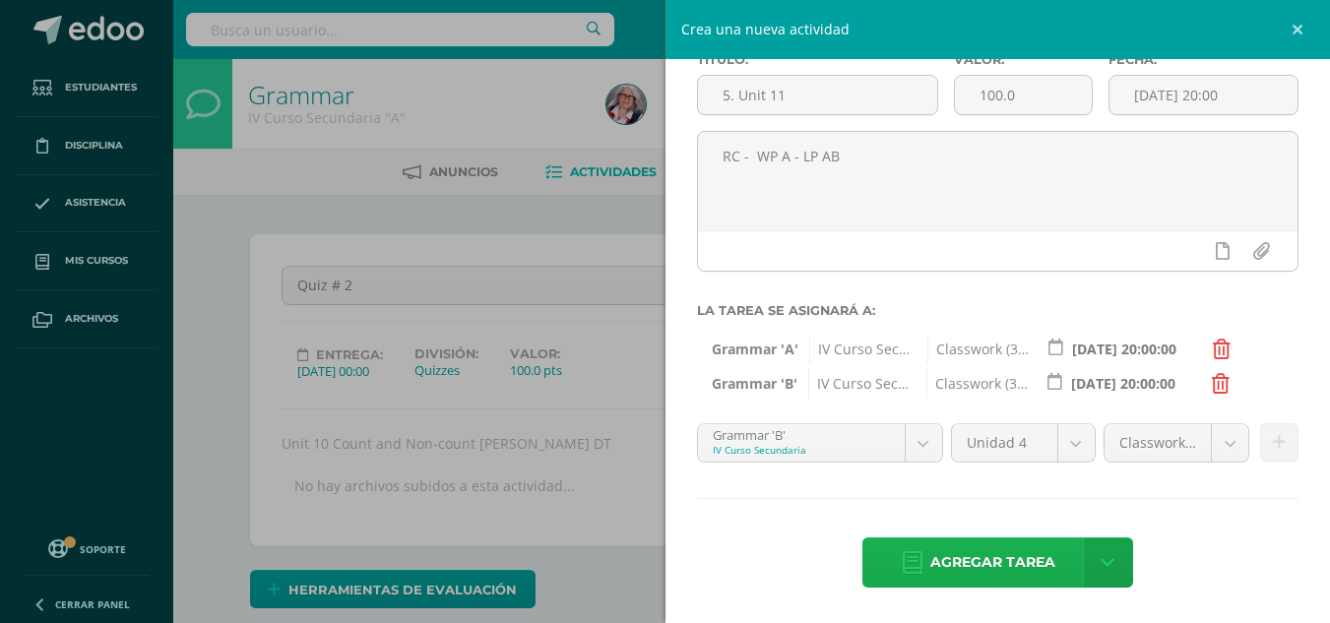
click at [1027, 555] on span "Agregar tarea" at bounding box center [992, 562] width 125 height 48
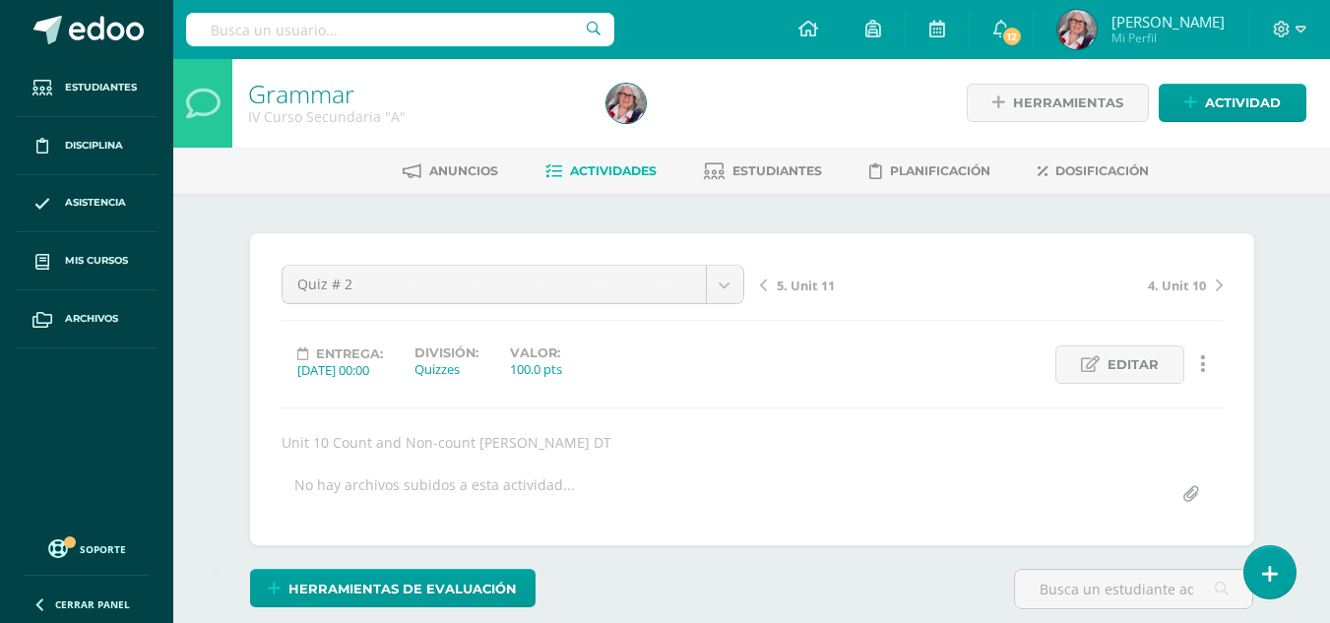
scroll to position [2, 0]
click at [803, 280] on span "5. Unit 11" at bounding box center [806, 285] width 58 height 18
